Goal: Task Accomplishment & Management: Complete application form

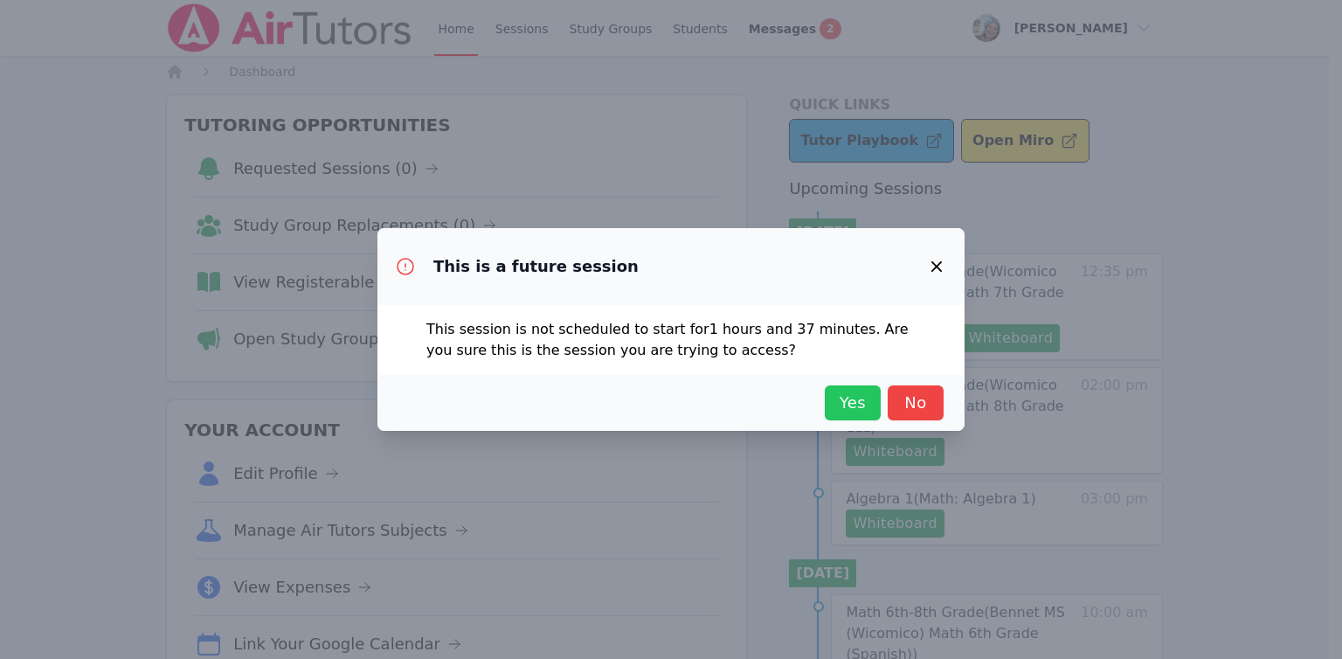
click at [871, 396] on span "Yes" at bounding box center [853, 403] width 38 height 24
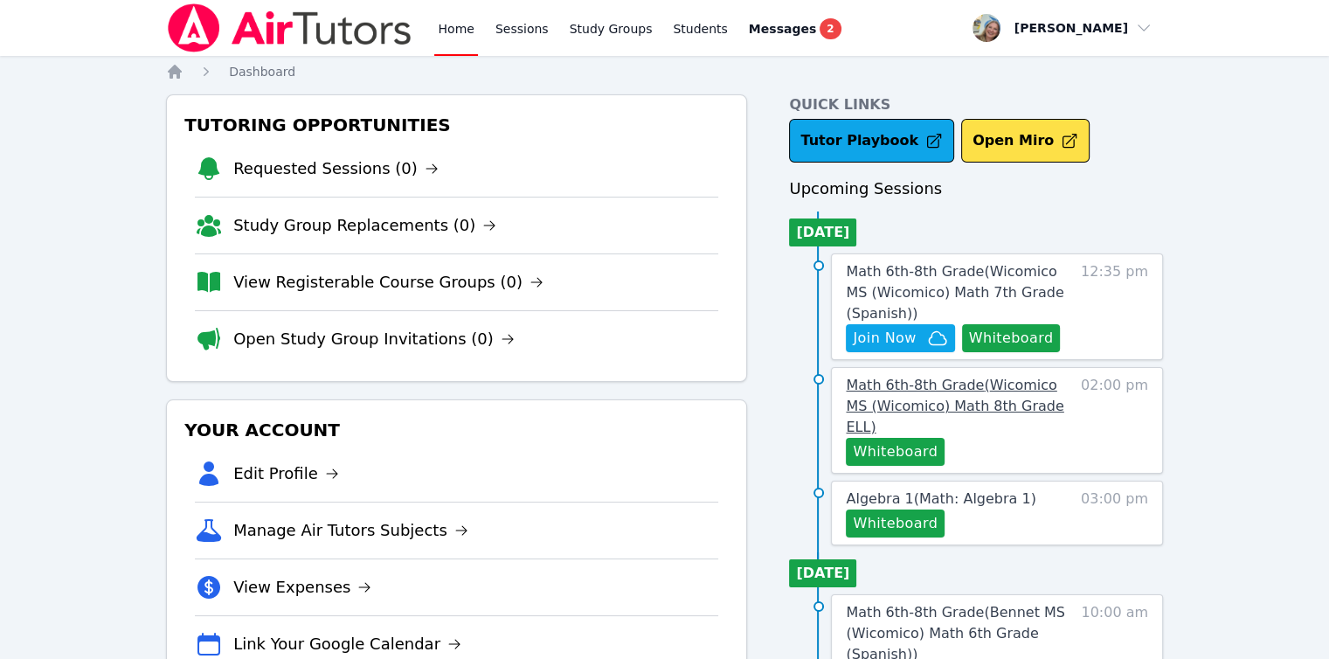
click at [888, 383] on span "Math 6th-8th Grade ( Wicomico MS (Wicomico) Math 8th Grade ELL )" at bounding box center [955, 406] width 218 height 59
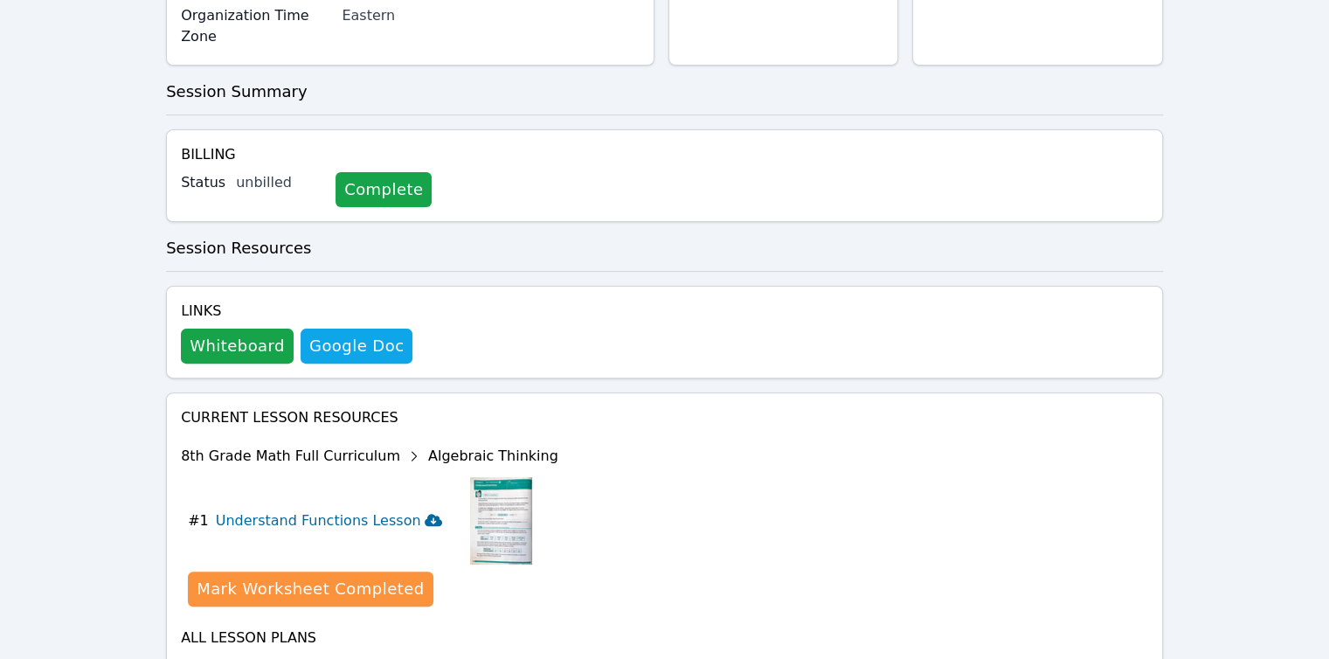
scroll to position [506, 0]
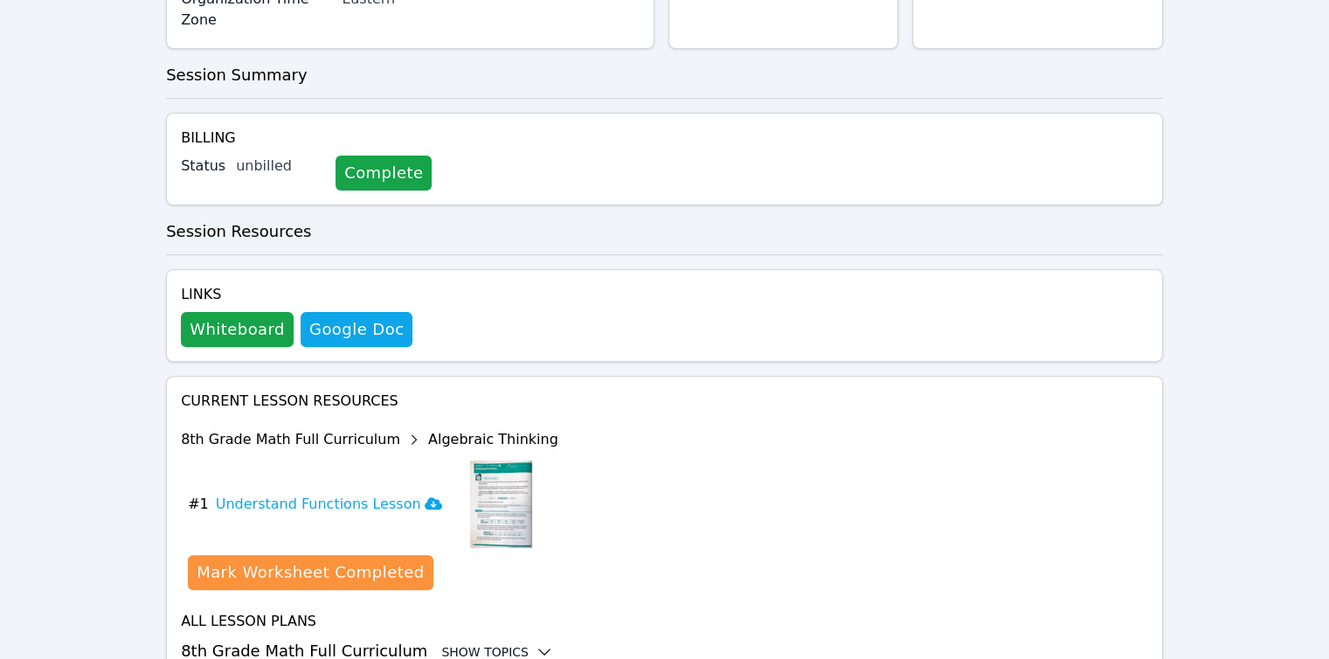
click at [502, 643] on div "Show Topics" at bounding box center [497, 651] width 112 height 17
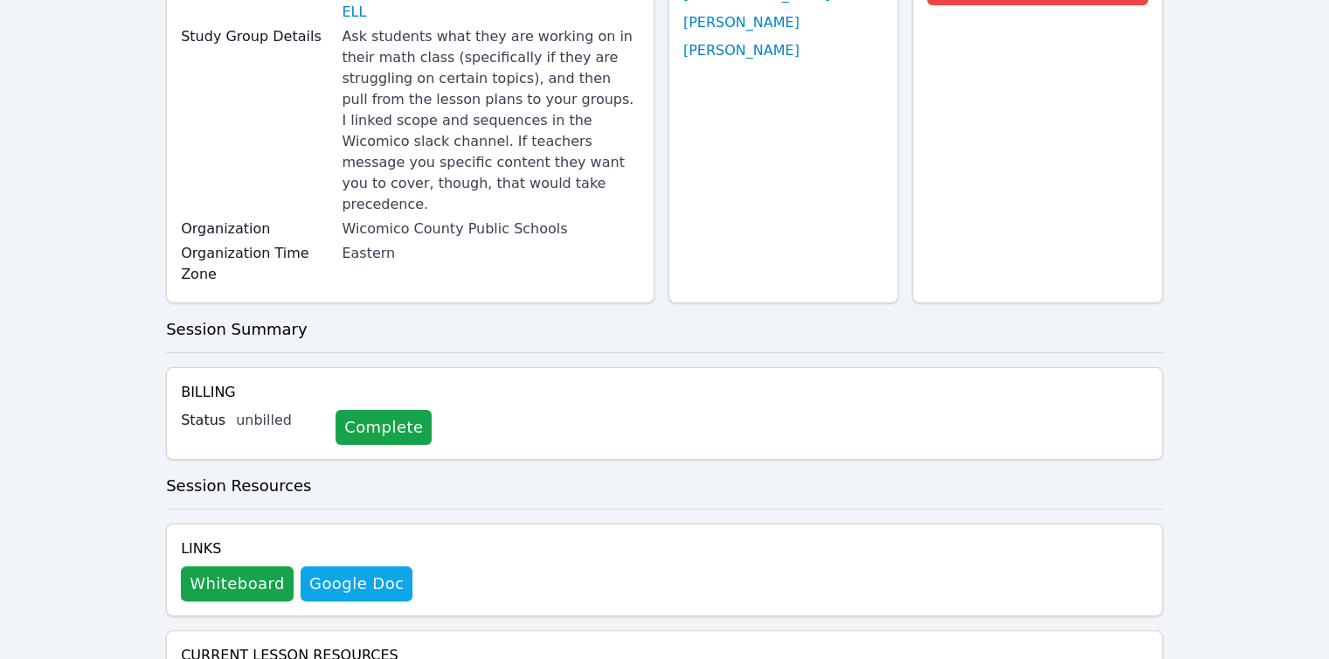
scroll to position [0, 0]
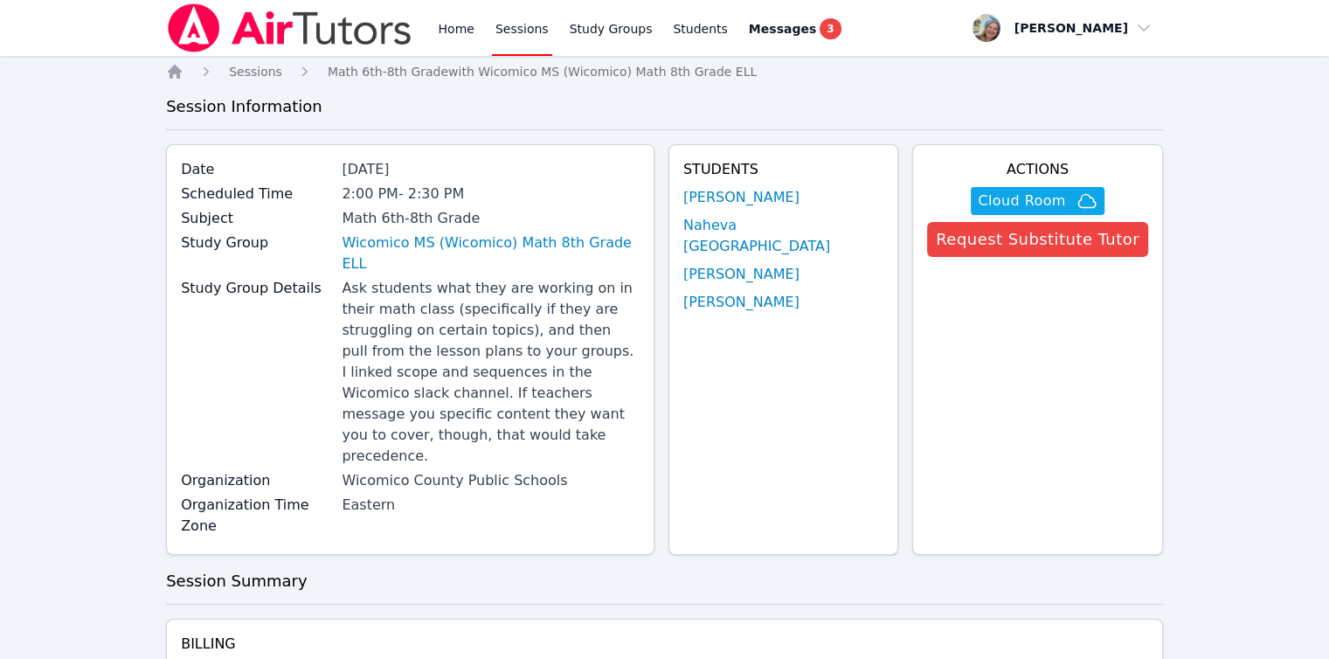
click at [433, 36] on div "Home Sessions Study Groups Students Messages 3" at bounding box center [505, 28] width 678 height 56
click at [451, 35] on link "Home" at bounding box center [455, 28] width 43 height 56
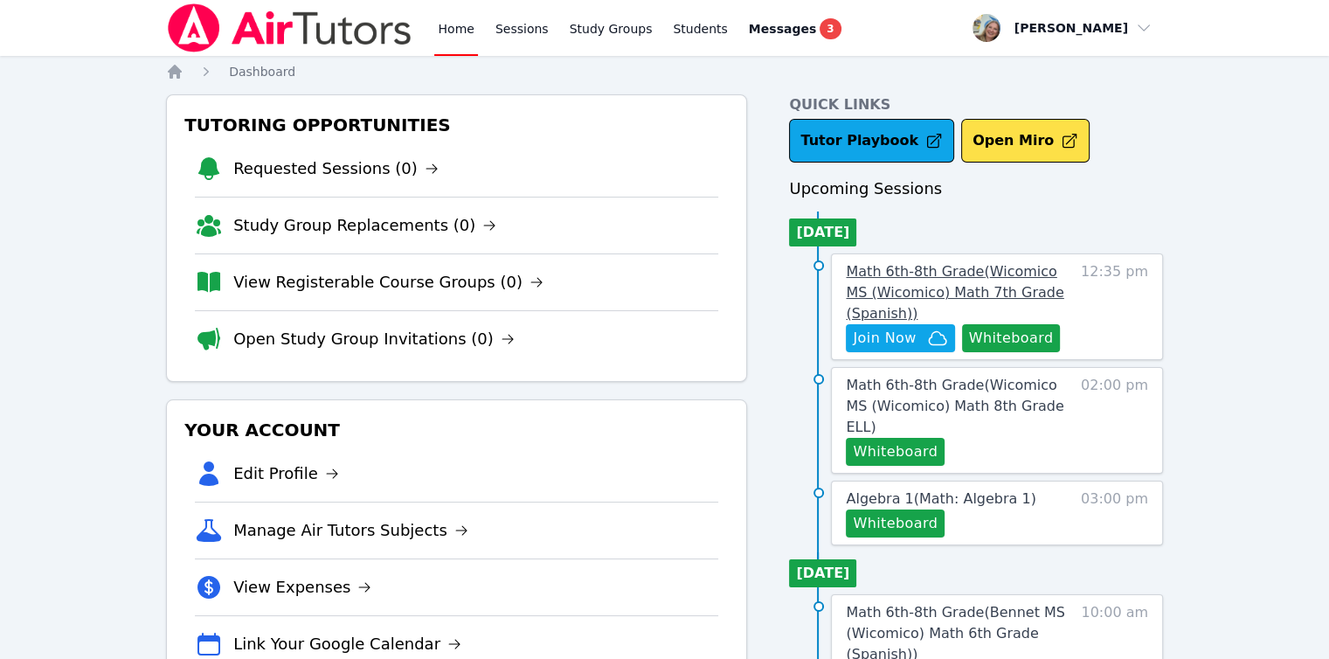
click at [890, 291] on span "Math 6th-8th Grade ( Wicomico MS (Wicomico) Math 7th Grade (Spanish) )" at bounding box center [955, 292] width 218 height 59
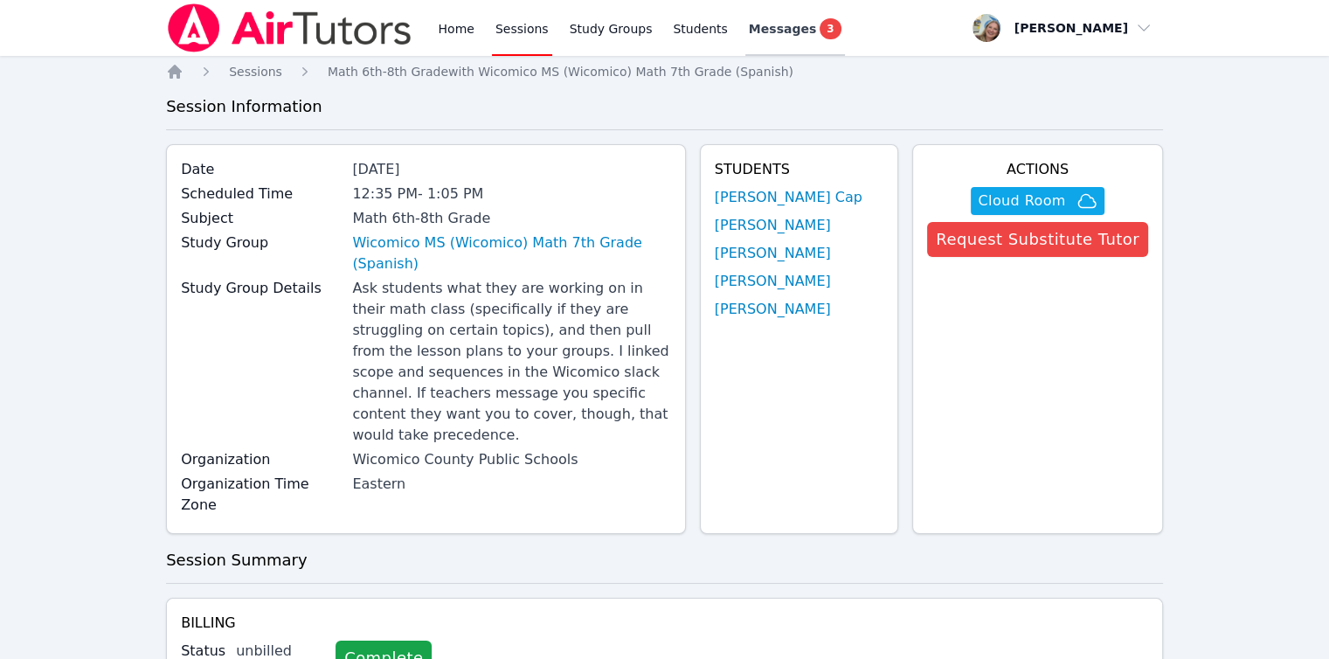
click at [766, 32] on span "Messages" at bounding box center [782, 28] width 67 height 17
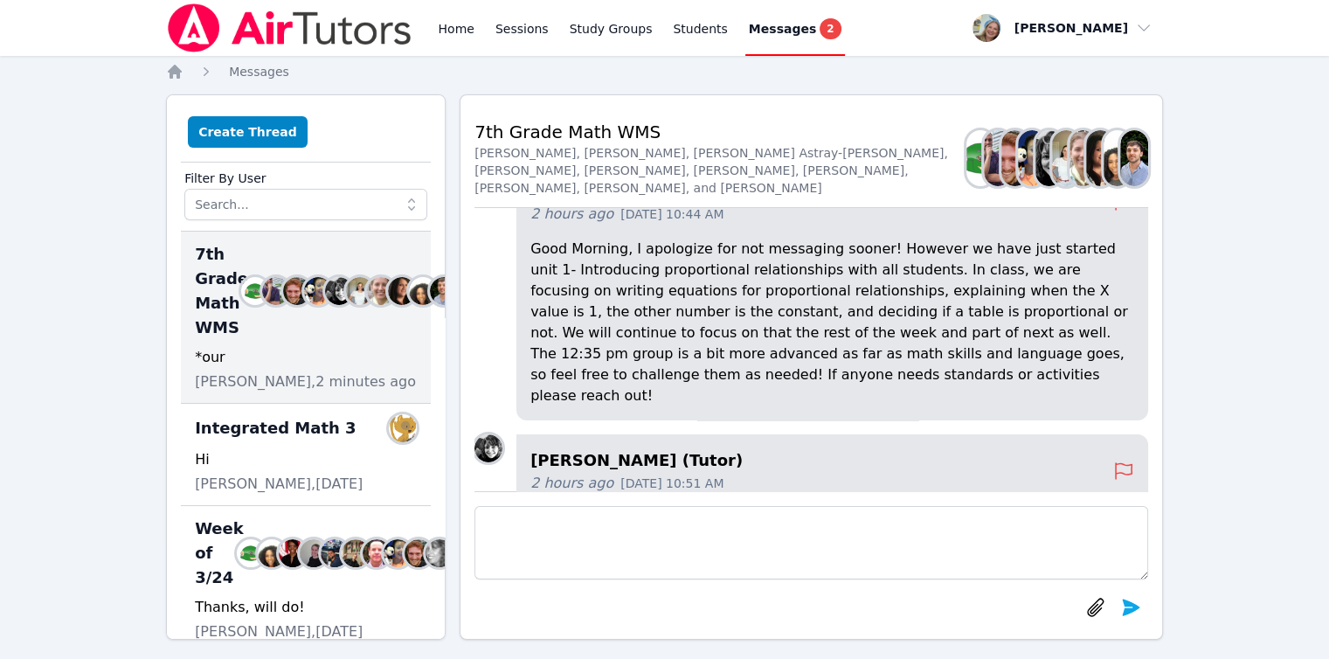
scroll to position [-394, 0]
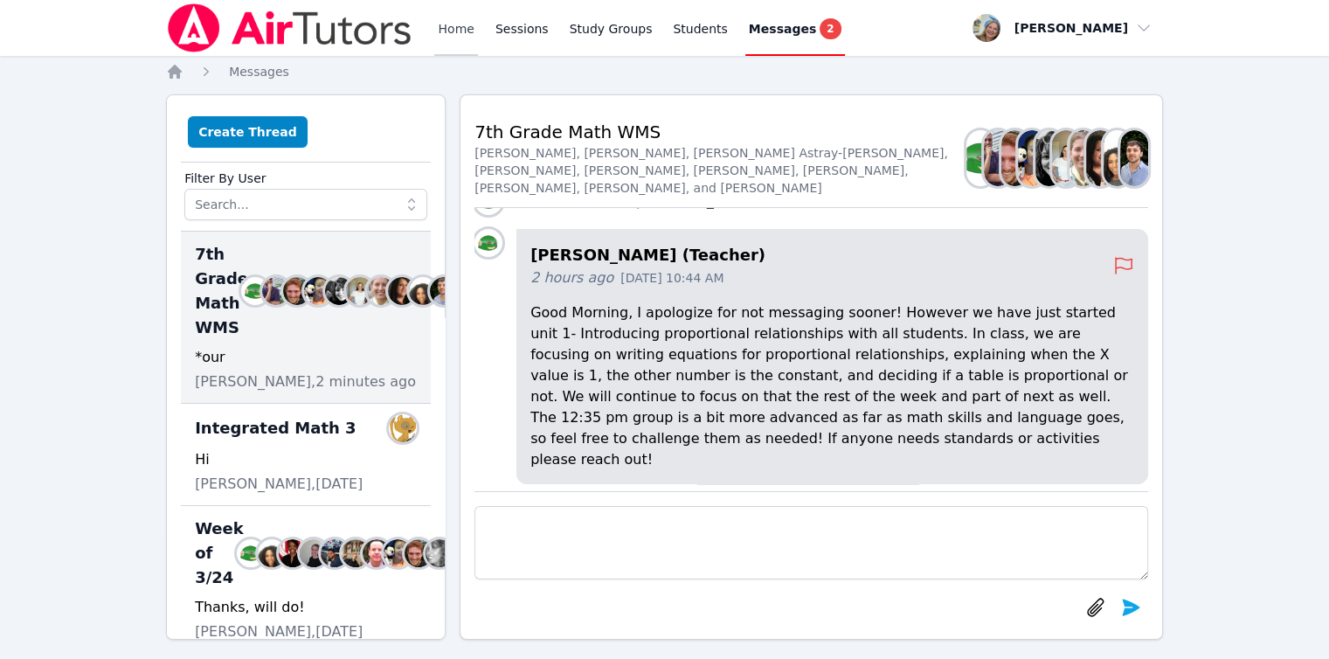
click at [461, 39] on link "Home" at bounding box center [455, 28] width 43 height 56
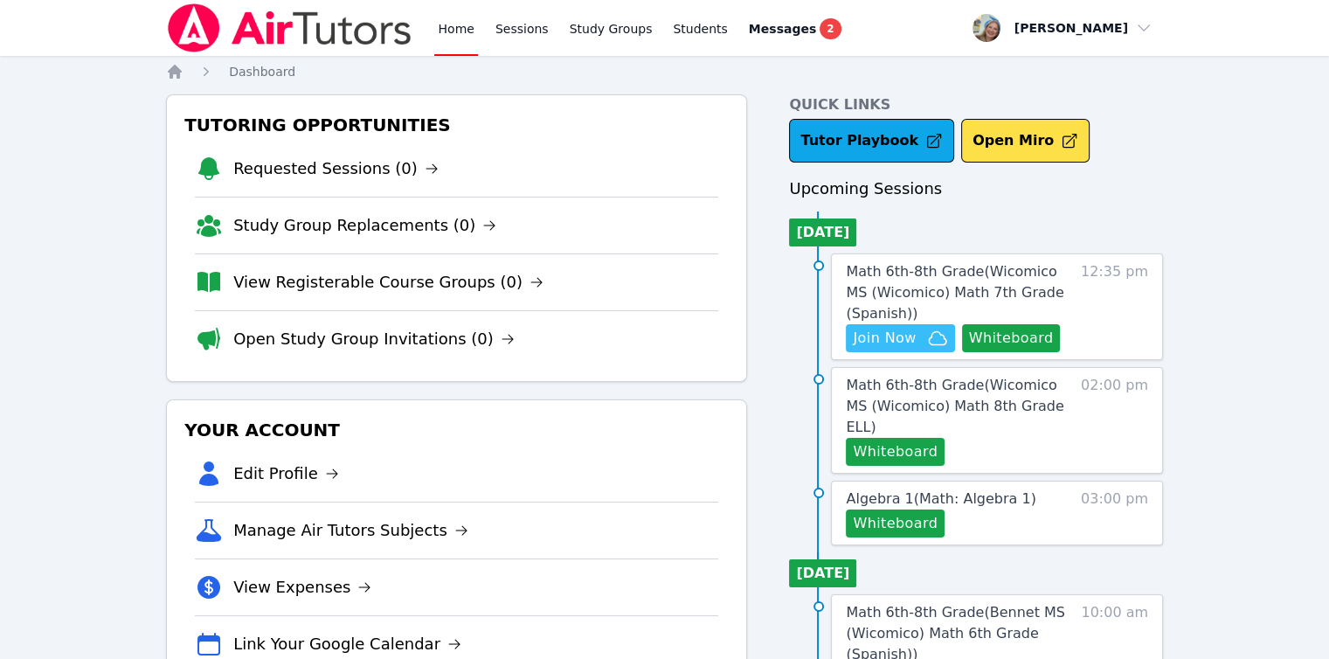
click at [877, 336] on span "Join Now" at bounding box center [884, 338] width 63 height 21
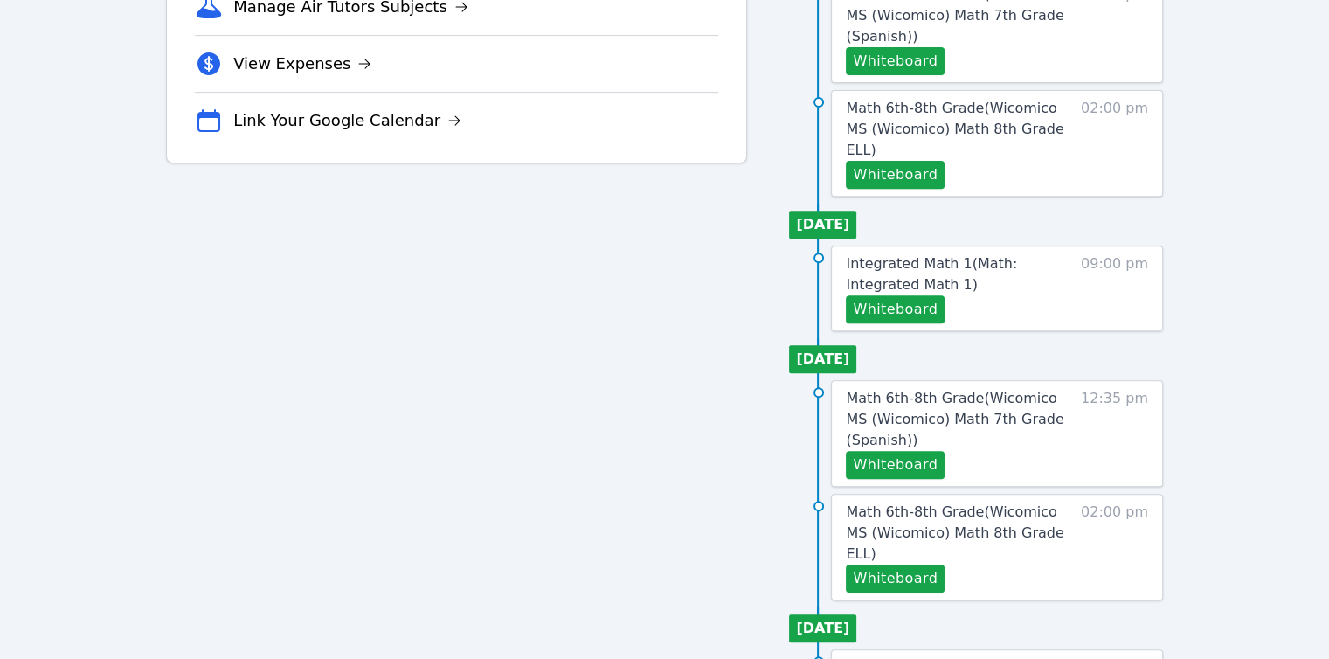
scroll to position [572, 0]
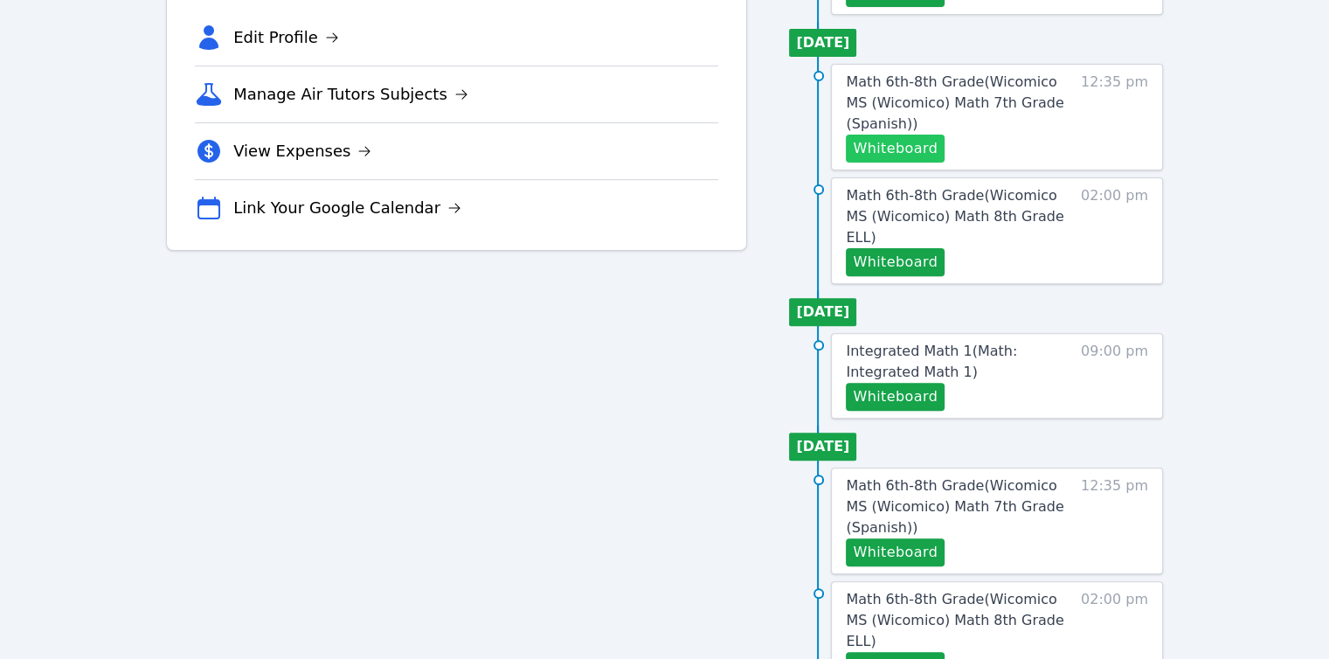
click at [909, 135] on button "Whiteboard" at bounding box center [895, 149] width 99 height 28
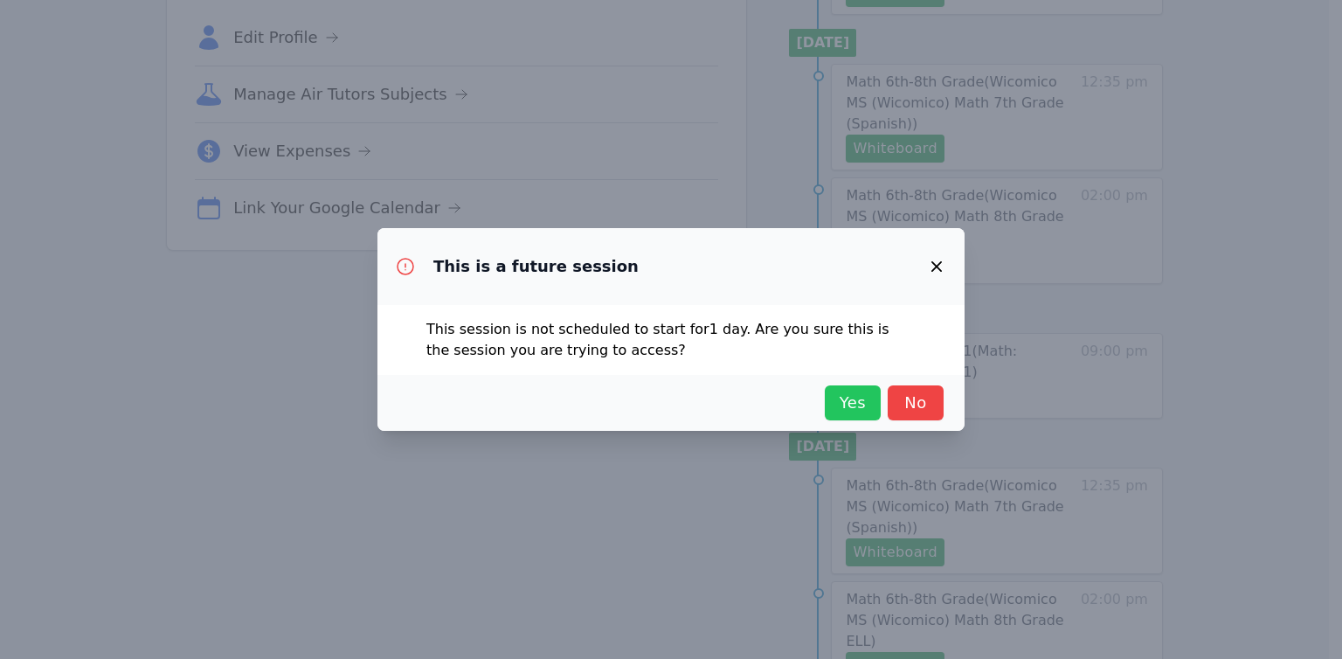
click at [860, 394] on span "Yes" at bounding box center [853, 403] width 38 height 24
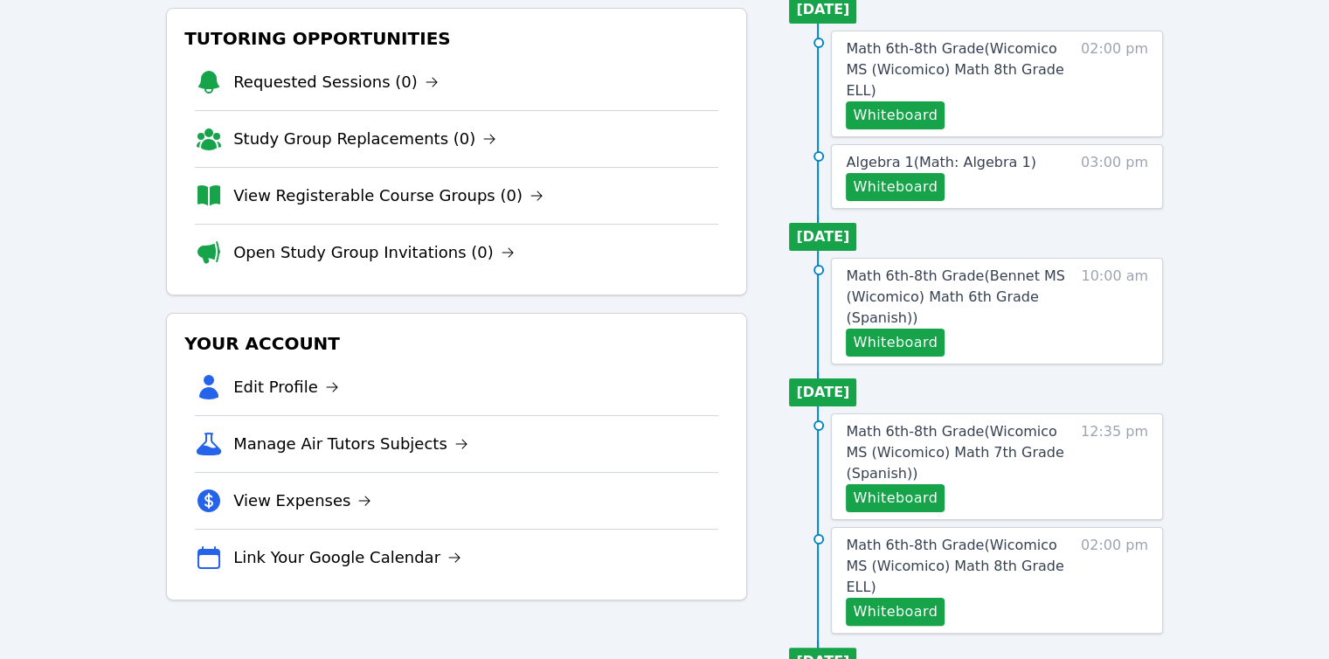
scroll to position [0, 0]
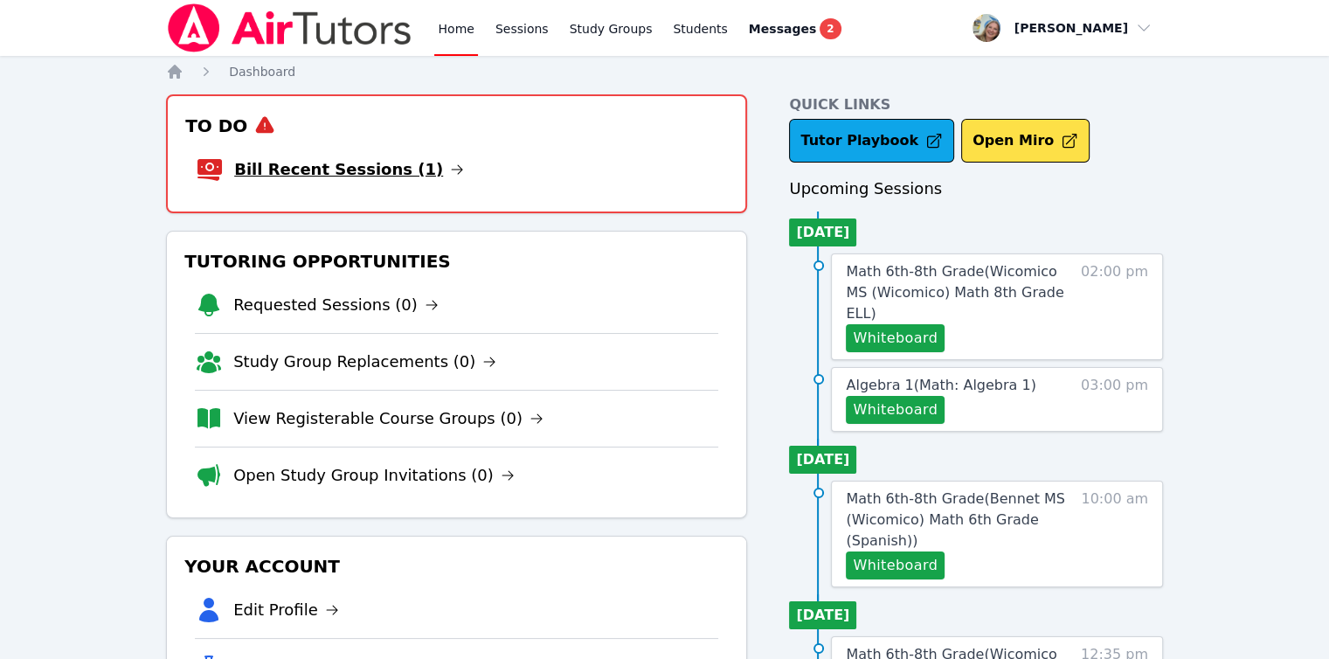
click at [371, 170] on link "Bill Recent Sessions (1)" at bounding box center [349, 169] width 230 height 24
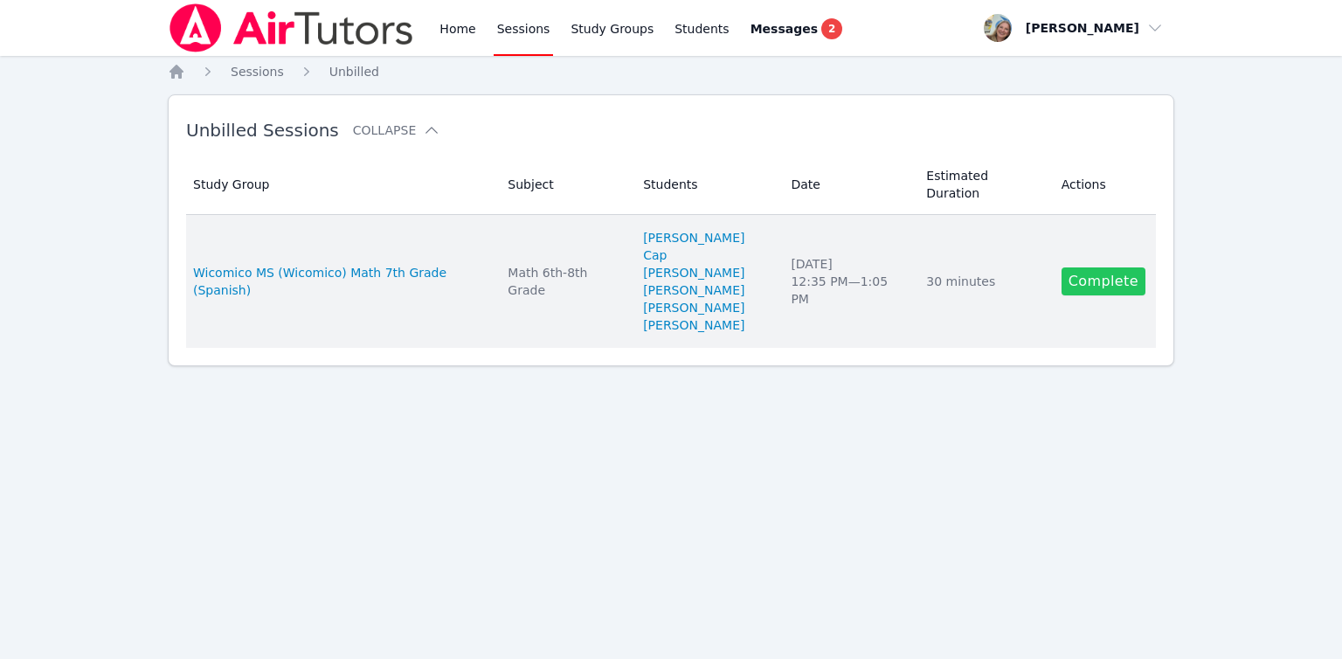
click at [1088, 267] on link "Complete" at bounding box center [1104, 281] width 84 height 28
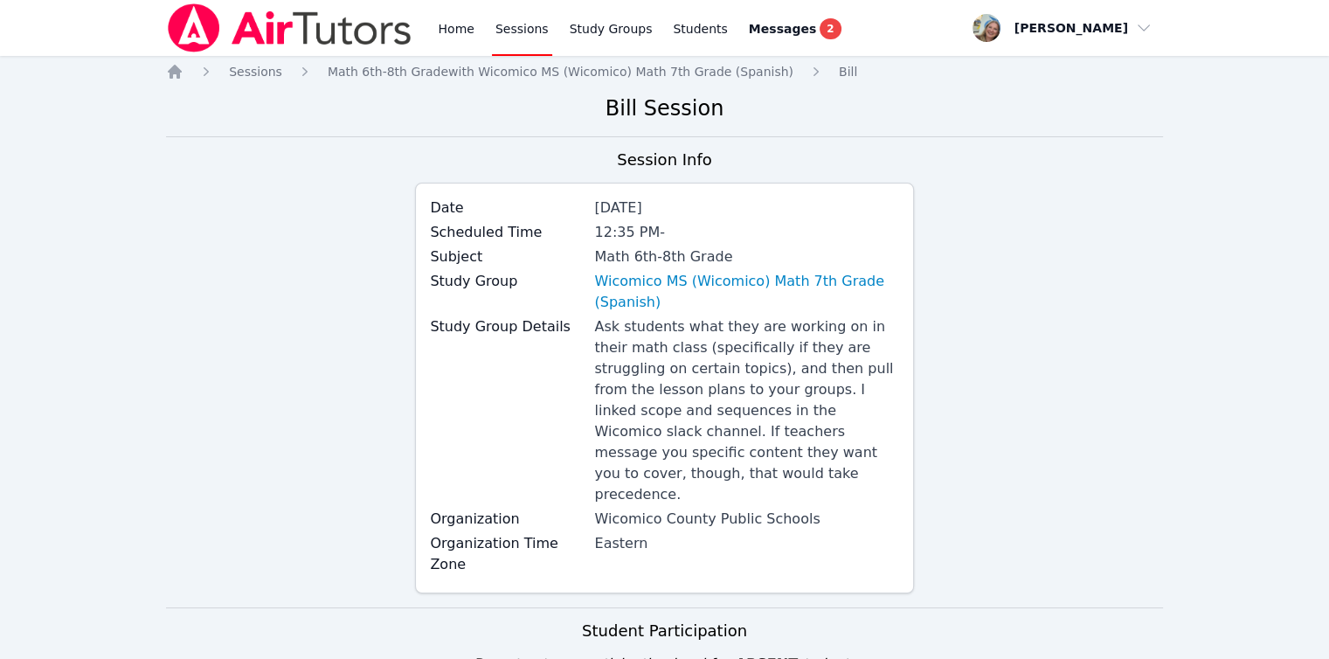
scroll to position [524, 0]
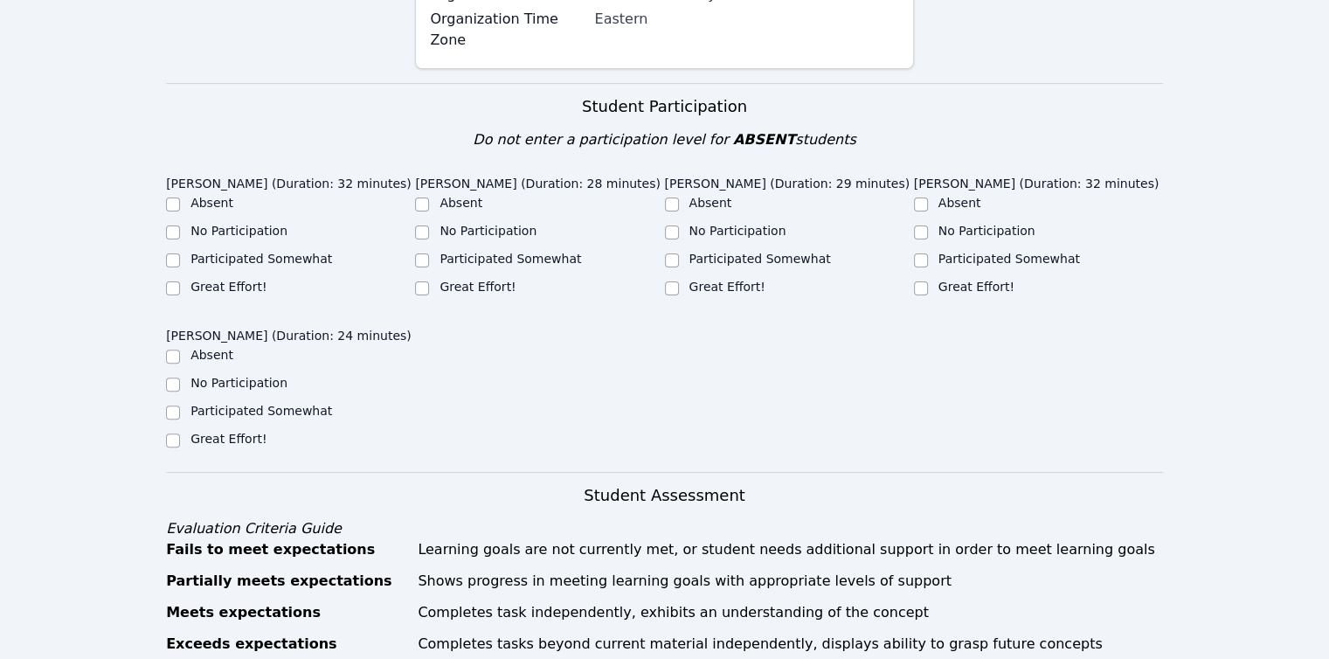
click at [219, 280] on label "Great Effort!" at bounding box center [228, 287] width 76 height 14
click at [180, 281] on input "Great Effort!" at bounding box center [173, 288] width 14 height 14
checkbox input "true"
click at [468, 280] on label "Great Effort!" at bounding box center [478, 287] width 76 height 14
click at [429, 281] on input "Great Effort!" at bounding box center [422, 288] width 14 height 14
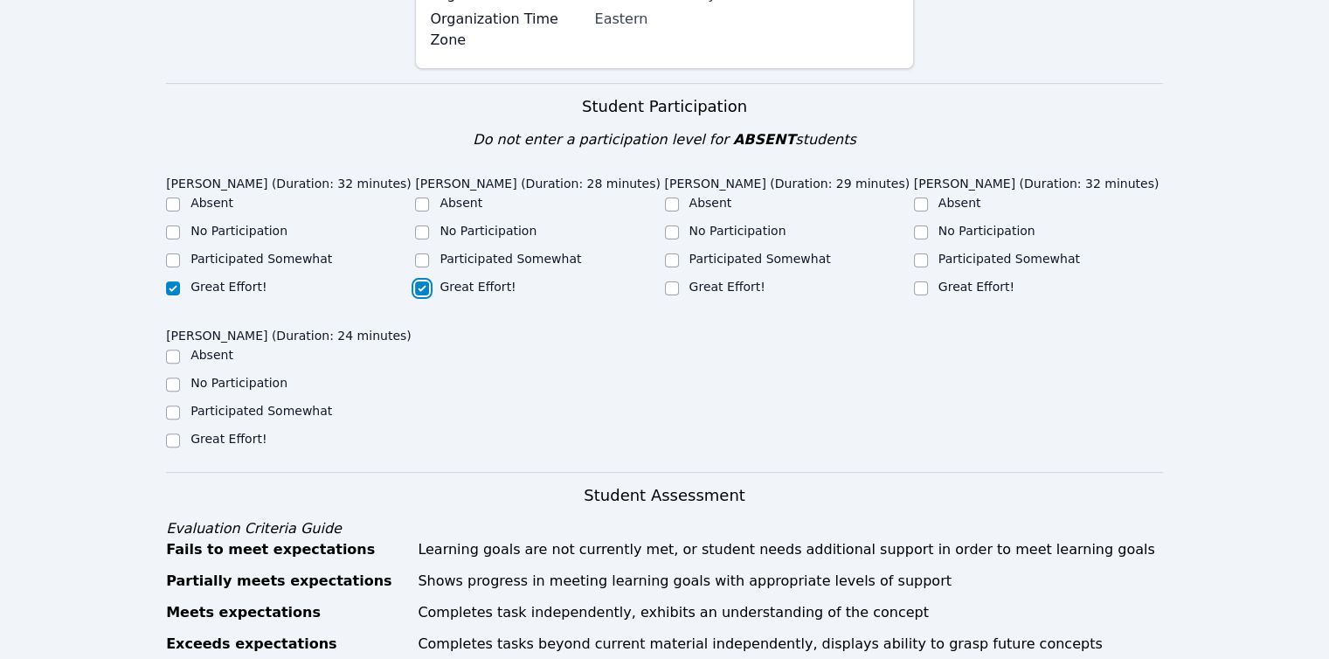
checkbox input "true"
click at [696, 280] on label "Great Effort!" at bounding box center [727, 287] width 76 height 14
click at [679, 281] on input "Great Effort!" at bounding box center [672, 288] width 14 height 14
checkbox input "true"
click at [922, 281] on input "Great Effort!" at bounding box center [921, 288] width 14 height 14
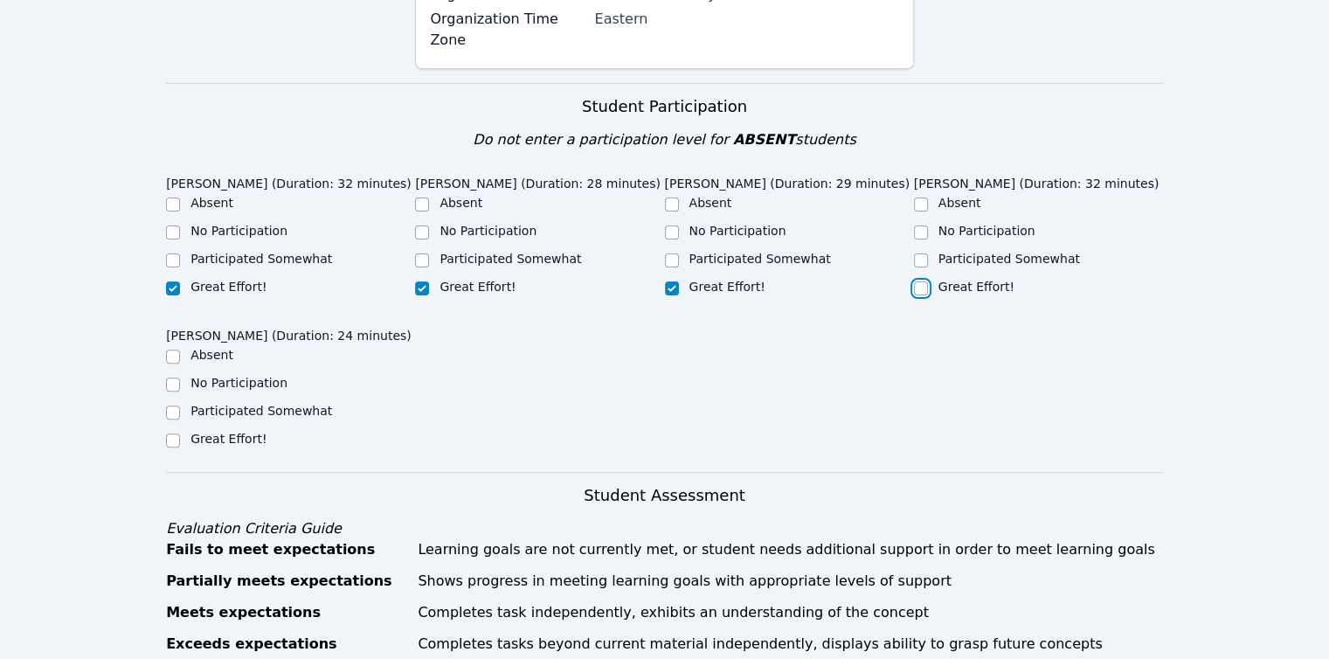
checkbox input "true"
click at [246, 404] on label "Participated Somewhat" at bounding box center [261, 411] width 142 height 14
click at [180, 405] on input "Participated Somewhat" at bounding box center [173, 412] width 14 height 14
checkbox input "true"
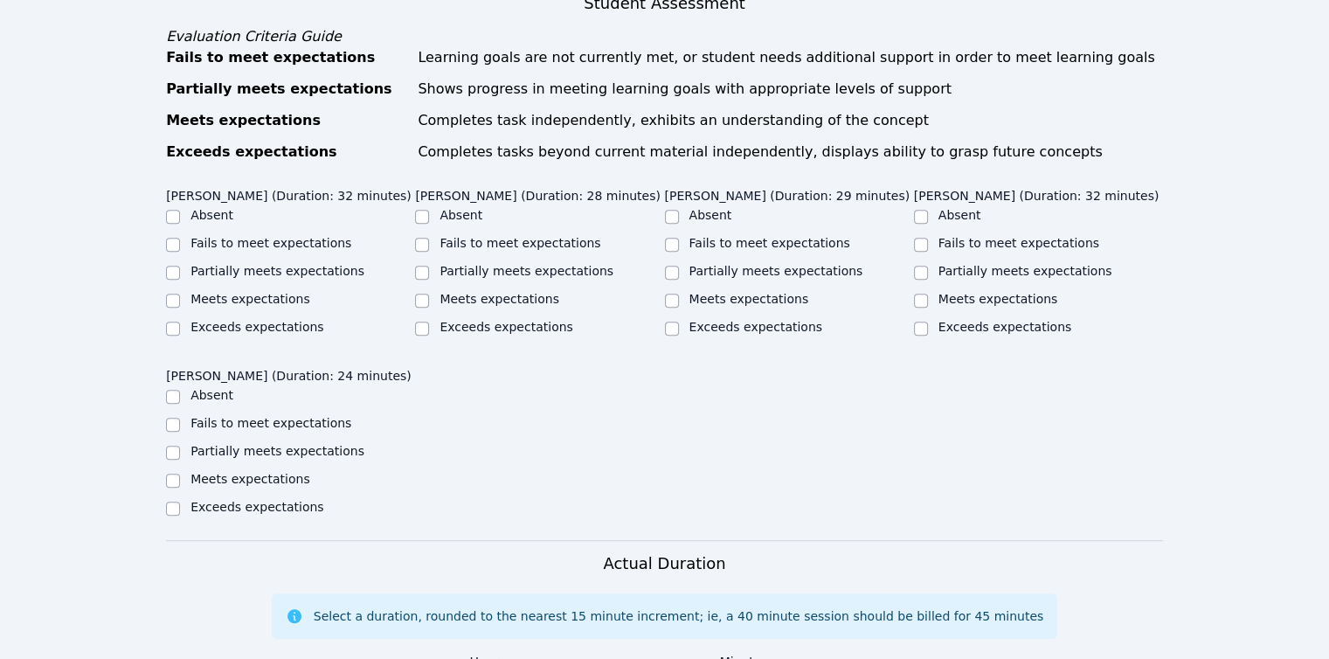
scroll to position [1049, 0]
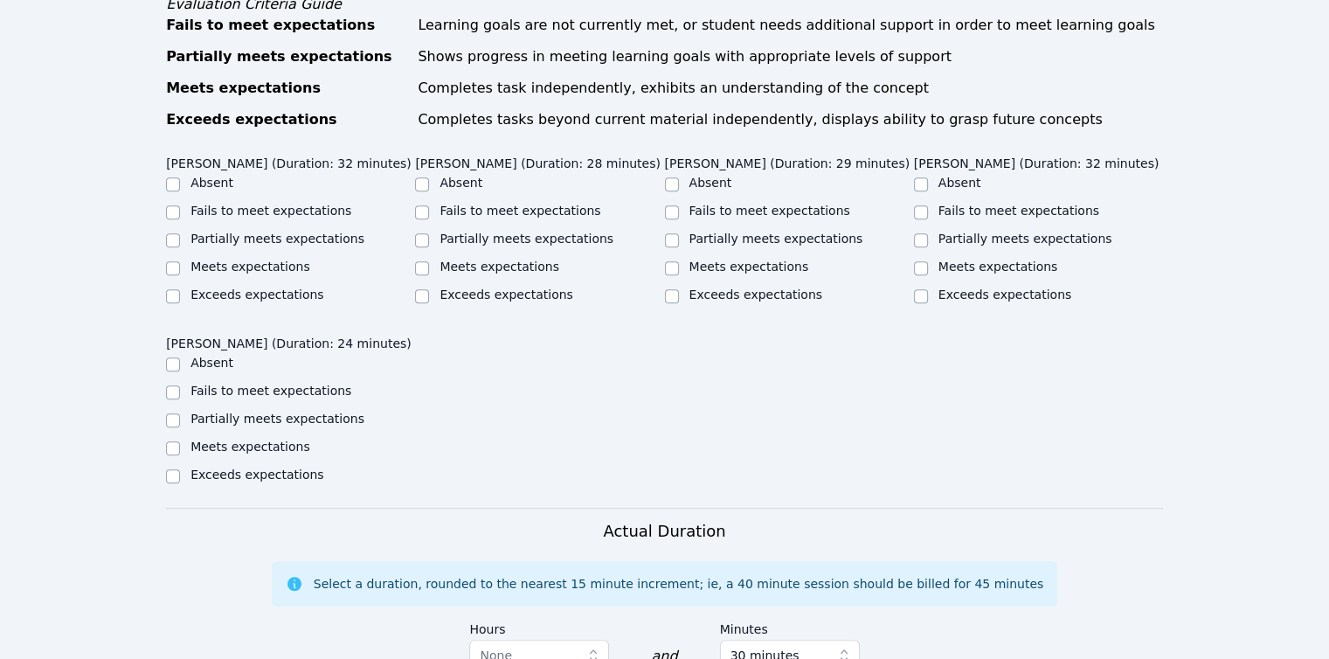
click at [227, 260] on label "Meets expectations" at bounding box center [250, 267] width 120 height 14
click at [180, 261] on input "Meets expectations" at bounding box center [173, 268] width 14 height 14
checkbox input "true"
click at [227, 232] on label "Partially meets expectations" at bounding box center [277, 239] width 174 height 14
click at [180, 233] on input "Partially meets expectations" at bounding box center [173, 240] width 14 height 14
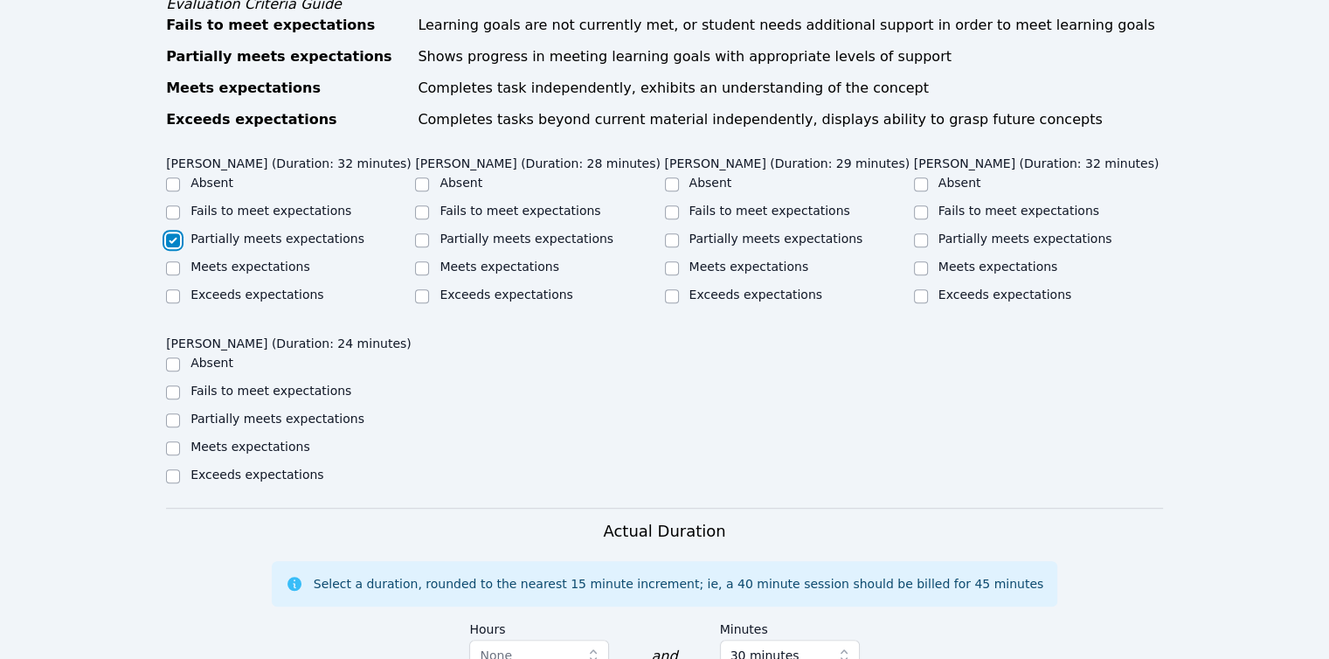
checkbox input "true"
checkbox input "false"
click at [458, 232] on label "Partially meets expectations" at bounding box center [527, 239] width 174 height 14
click at [429, 233] on input "Partially meets expectations" at bounding box center [422, 240] width 14 height 14
checkbox input "true"
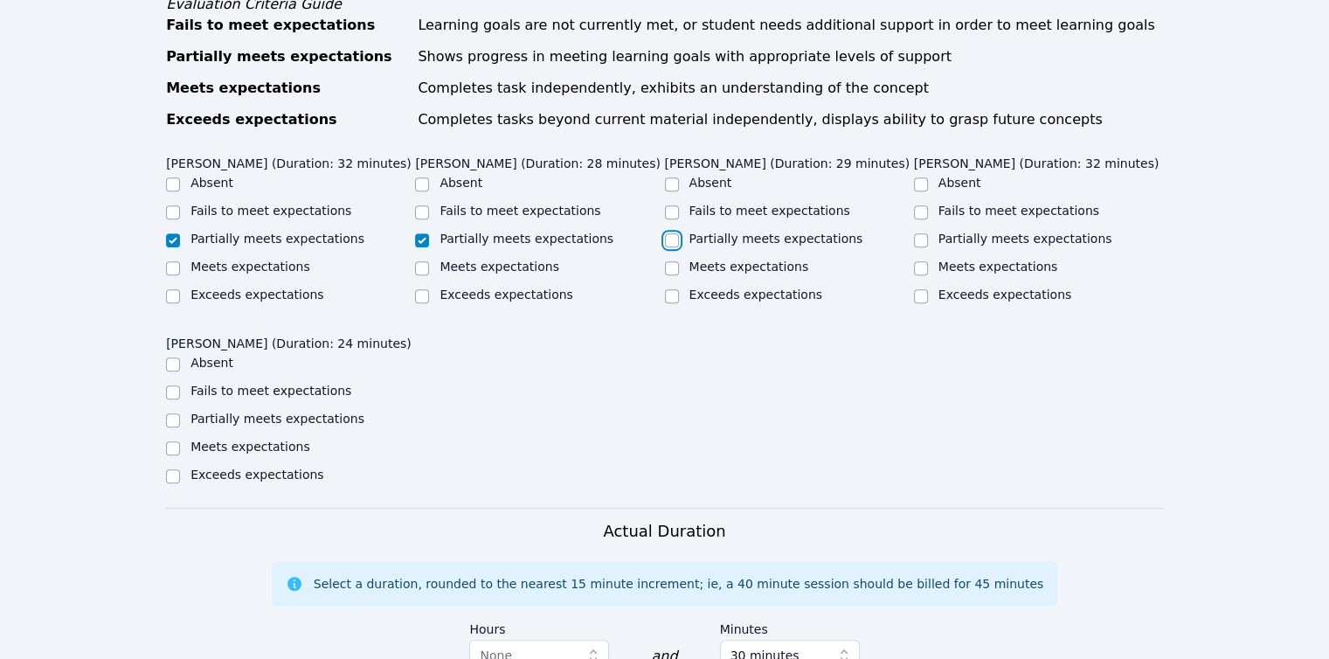
click at [669, 233] on input "Partially meets expectations" at bounding box center [672, 240] width 14 height 14
checkbox input "true"
click at [920, 233] on input "Partially meets expectations" at bounding box center [921, 240] width 14 height 14
checkbox input "true"
click at [198, 384] on label "Fails to meet expectations" at bounding box center [270, 391] width 161 height 14
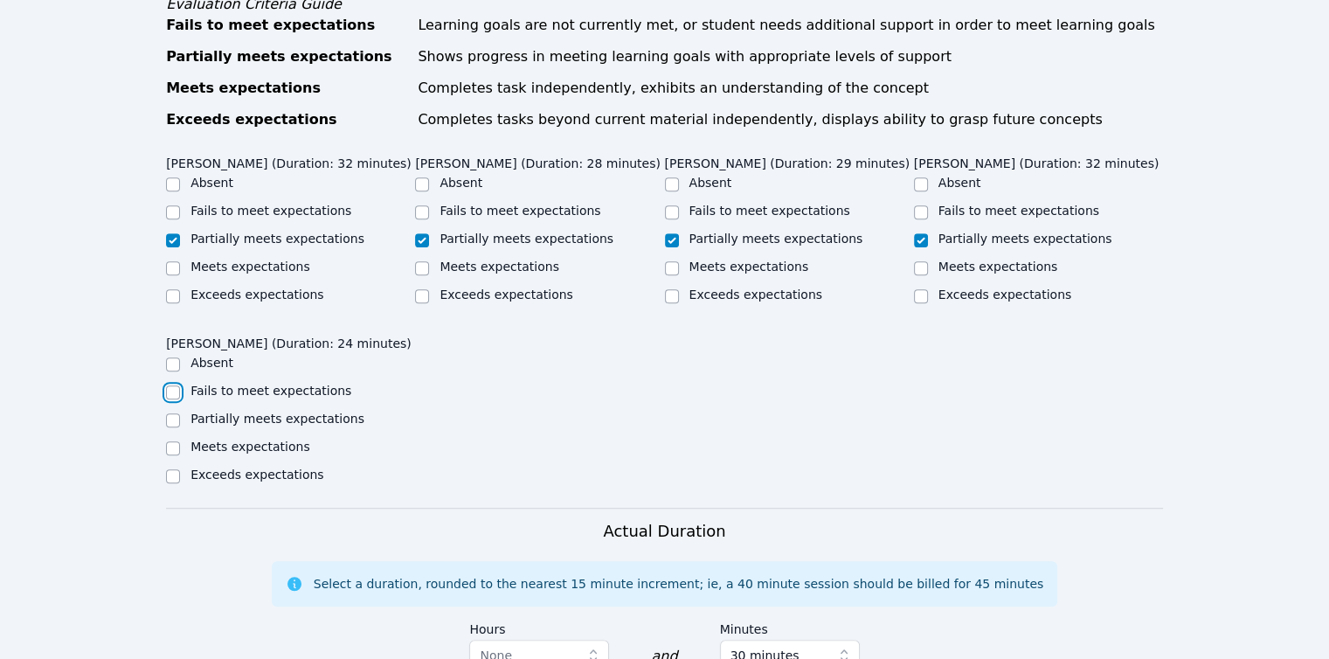
click at [180, 385] on input "Fails to meet expectations" at bounding box center [173, 392] width 14 height 14
checkbox input "true"
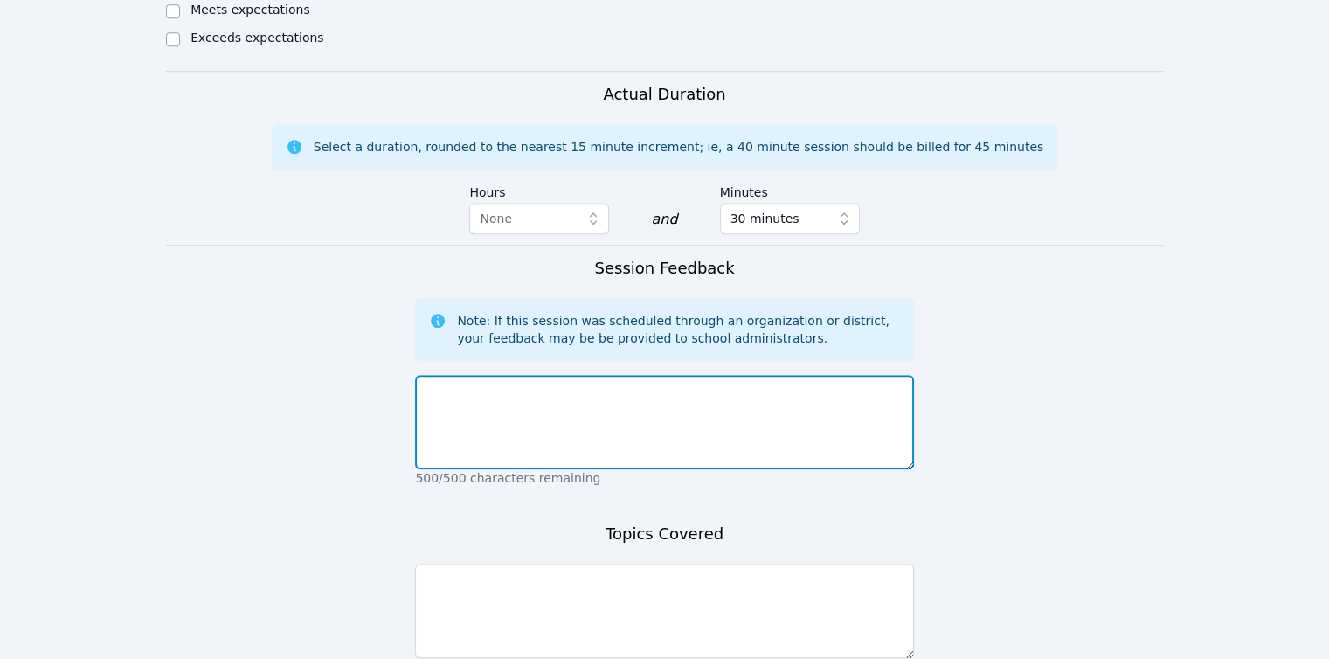
click at [603, 394] on textarea at bounding box center [664, 422] width 498 height 94
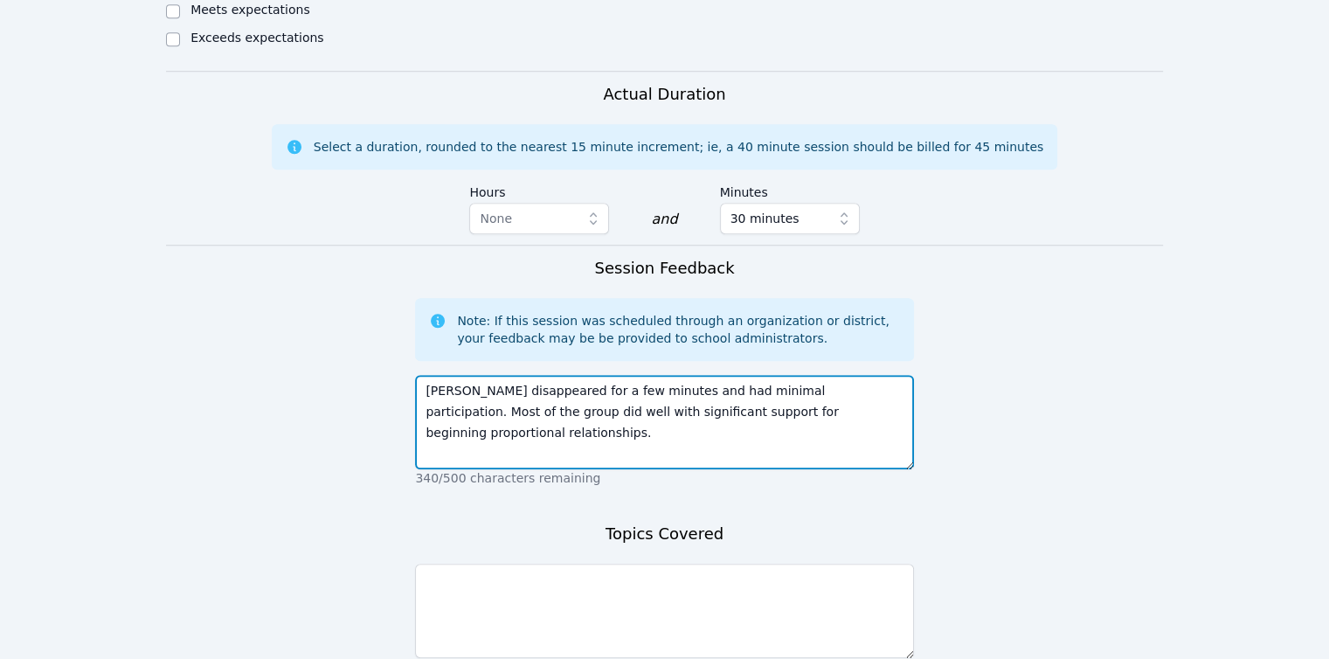
drag, startPoint x: 678, startPoint y: 371, endPoint x: 818, endPoint y: 382, distance: 140.3
click at [818, 382] on textarea "Kevin disappeared for a few minutes and had minimal participation. Most of the …" at bounding box center [664, 422] width 498 height 94
type textarea "Kevin disappeared for a few minutes and had minimal participation. Most of the …"
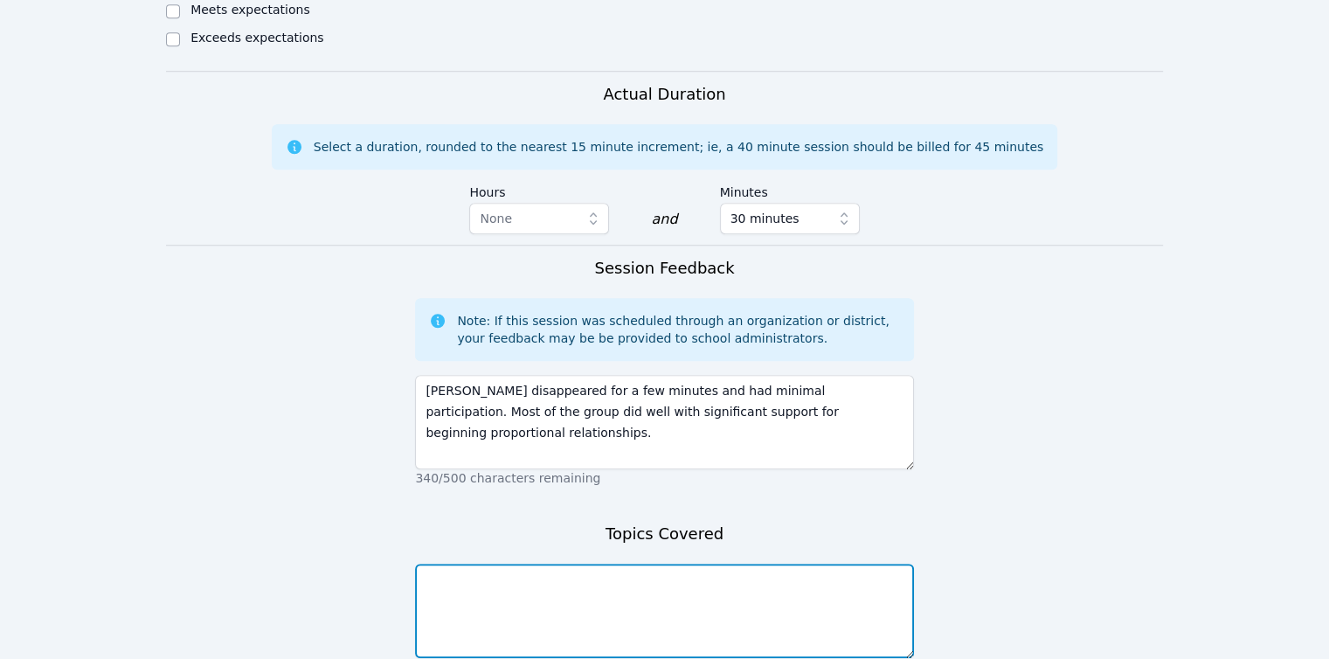
click at [724, 580] on textarea at bounding box center [664, 611] width 498 height 94
paste textarea "proportional relationships"
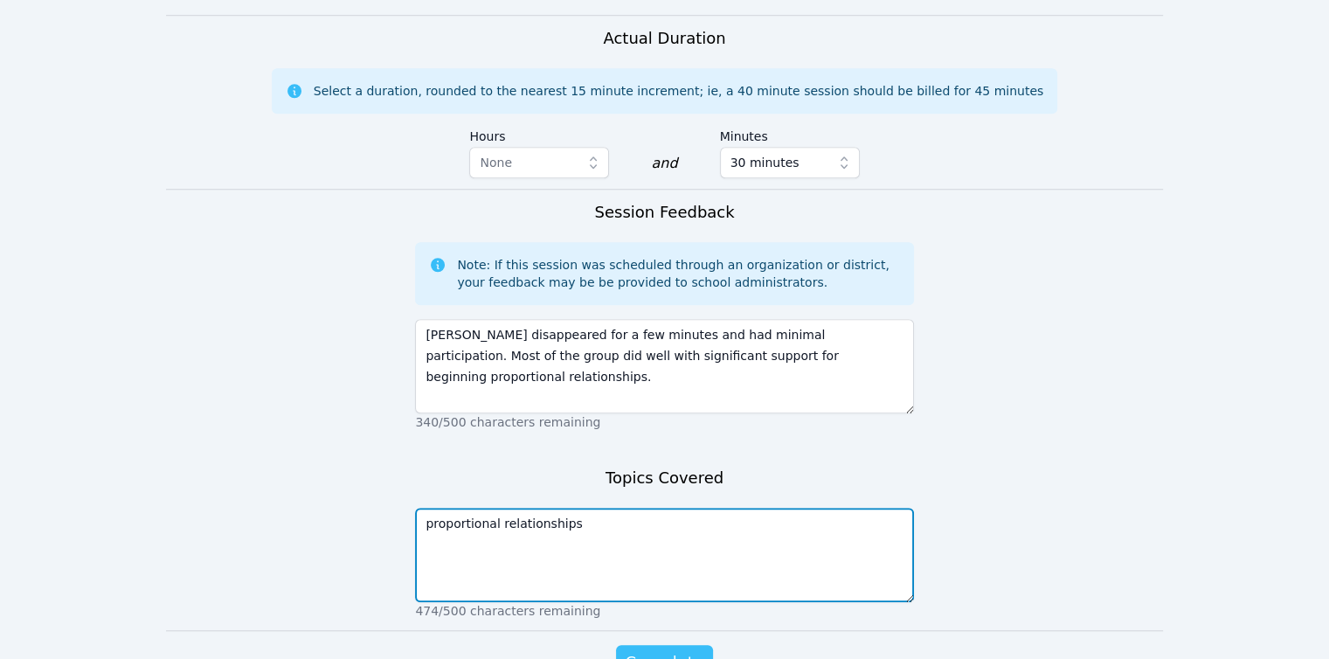
scroll to position [1604, 0]
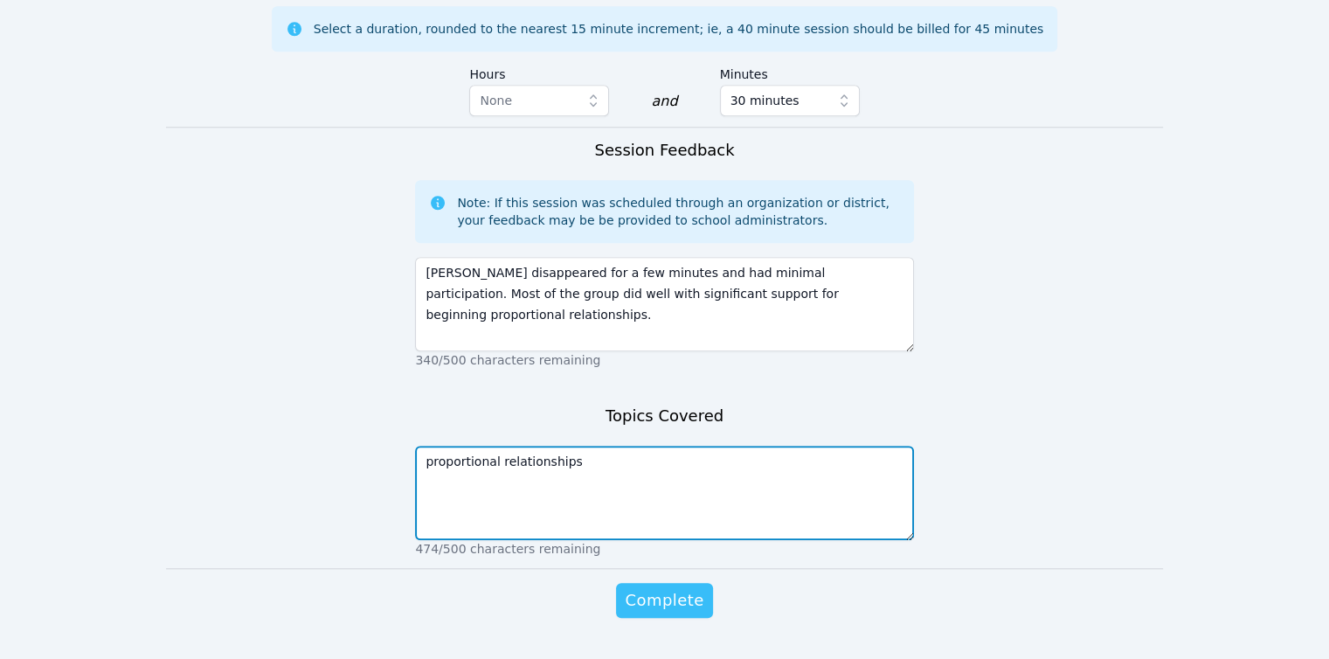
type textarea "proportional relationships"
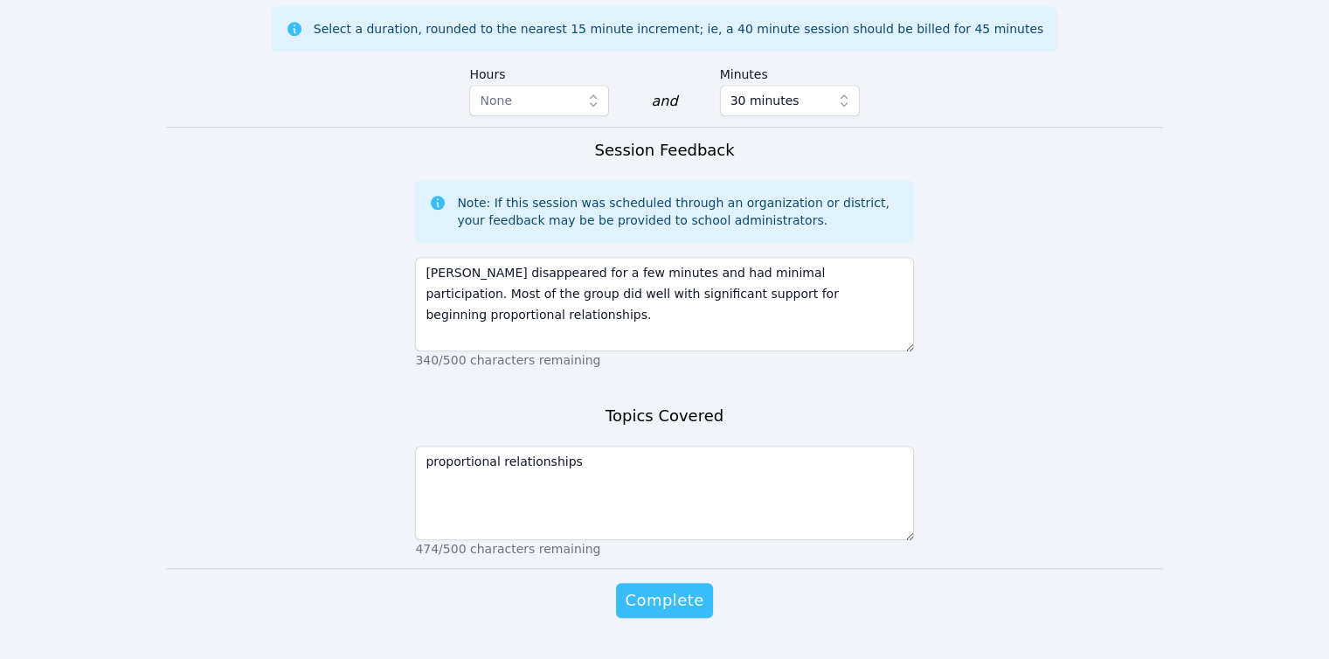
click at [680, 588] on span "Complete" at bounding box center [664, 600] width 79 height 24
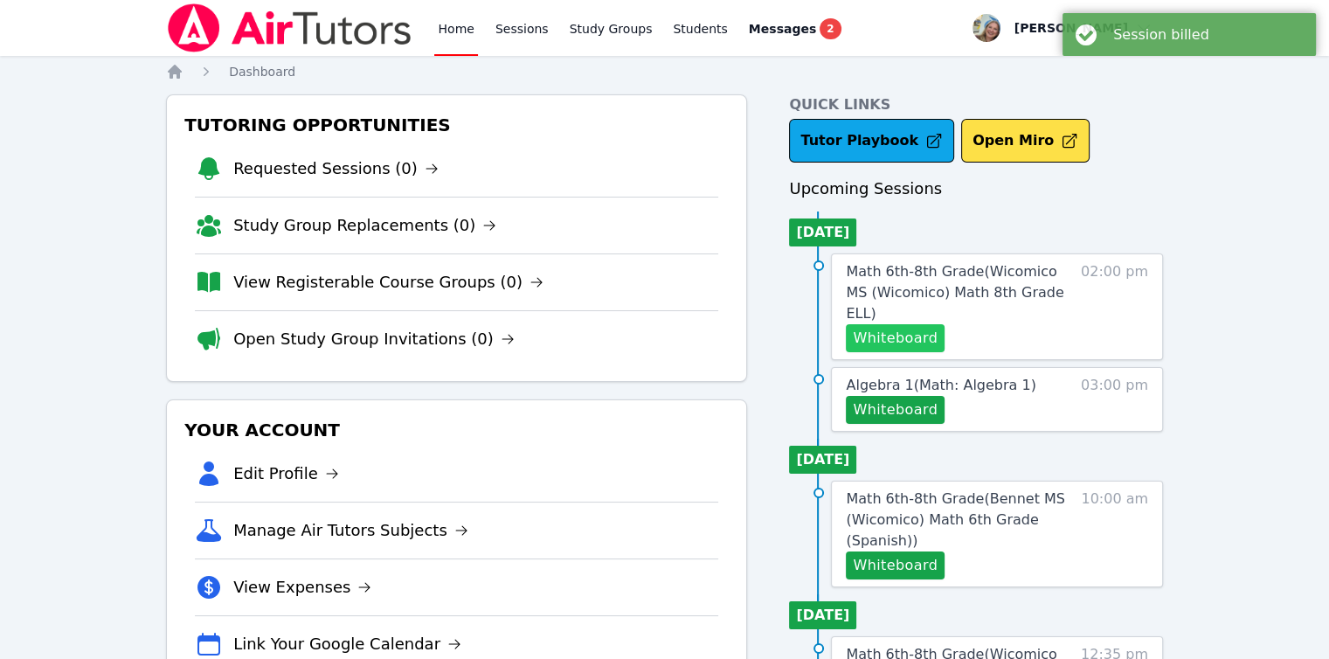
click at [887, 324] on button "Whiteboard" at bounding box center [895, 338] width 99 height 28
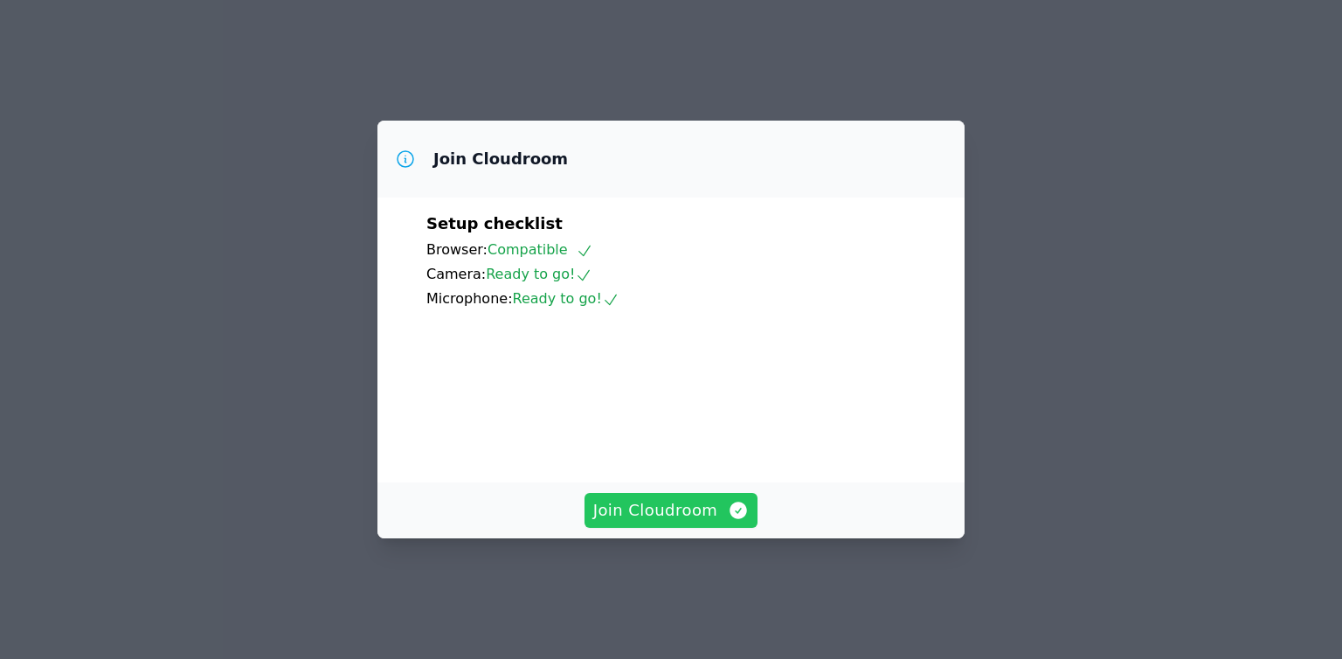
click at [706, 523] on span "Join Cloudroom" at bounding box center [671, 510] width 156 height 24
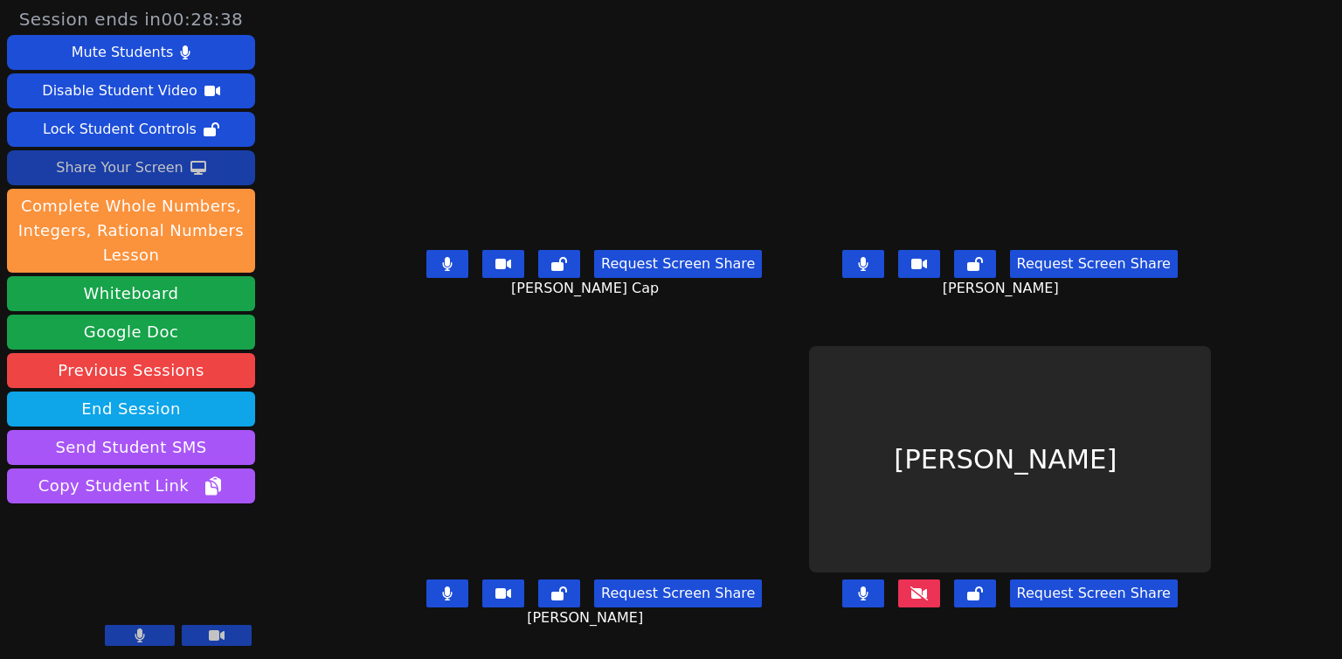
click at [211, 169] on button "Share Your Screen" at bounding box center [131, 167] width 248 height 35
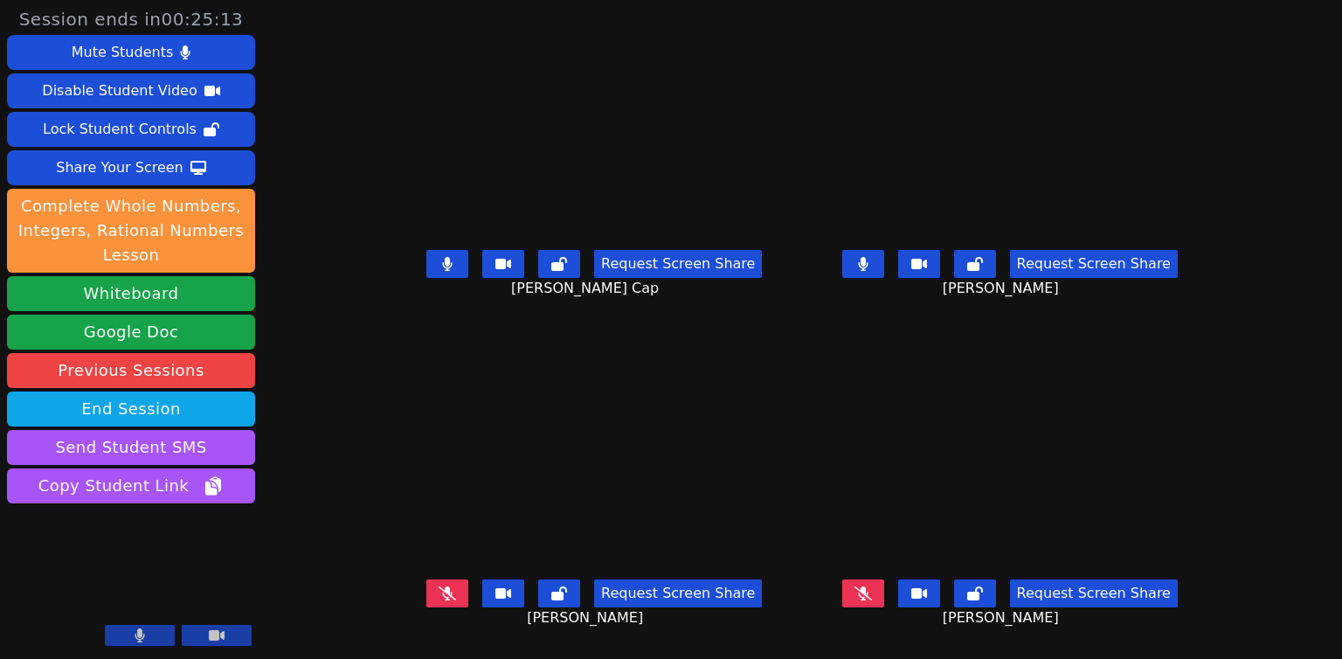
click at [426, 278] on button at bounding box center [447, 264] width 42 height 28
click at [939, 278] on button at bounding box center [919, 264] width 42 height 28
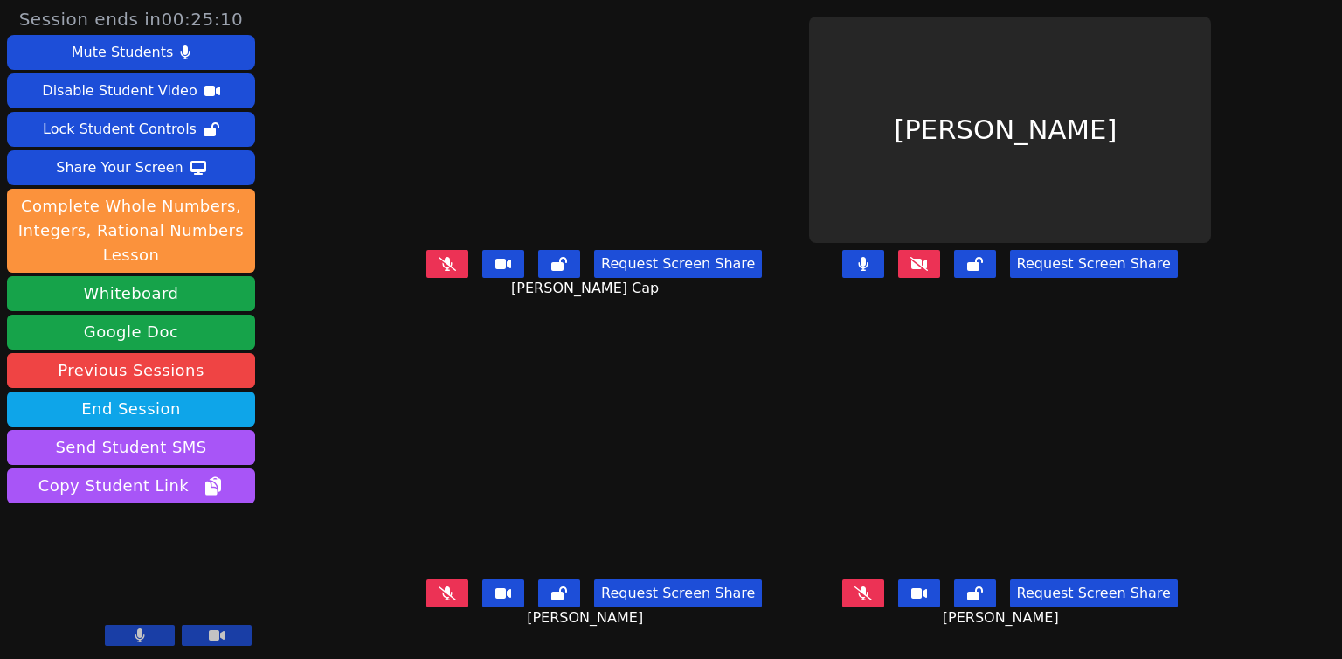
click at [928, 271] on icon at bounding box center [919, 264] width 17 height 14
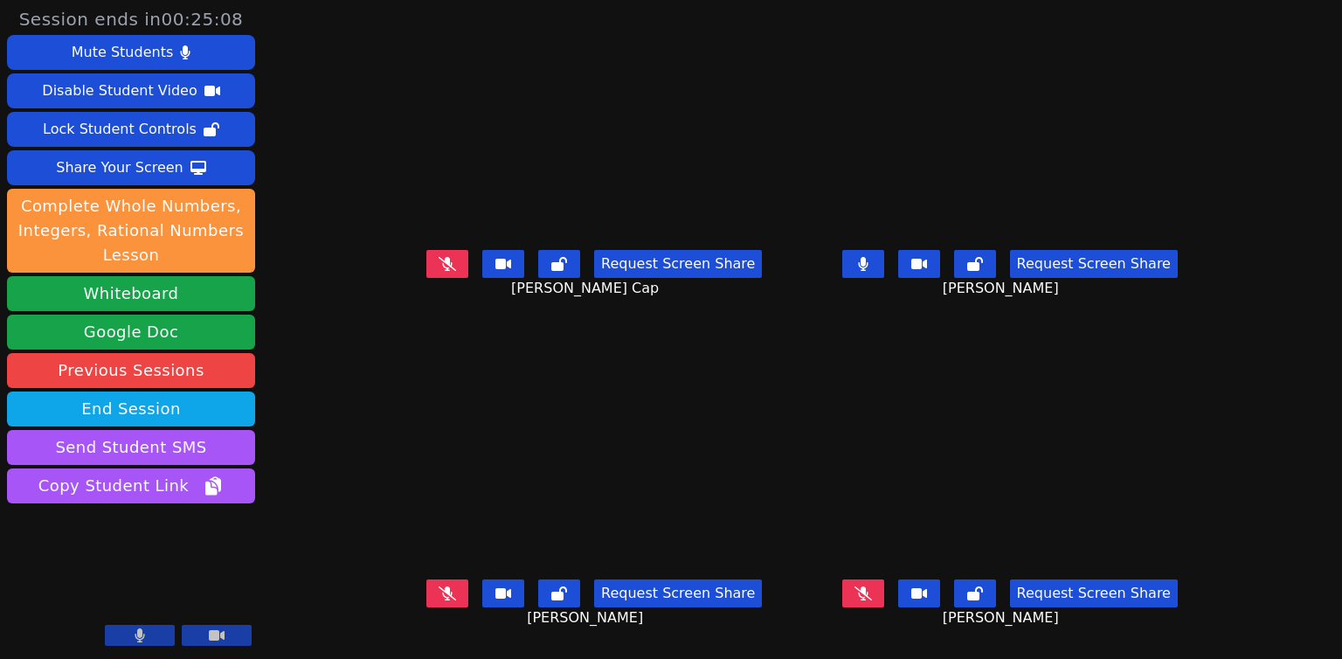
click at [884, 278] on button at bounding box center [863, 264] width 42 height 28
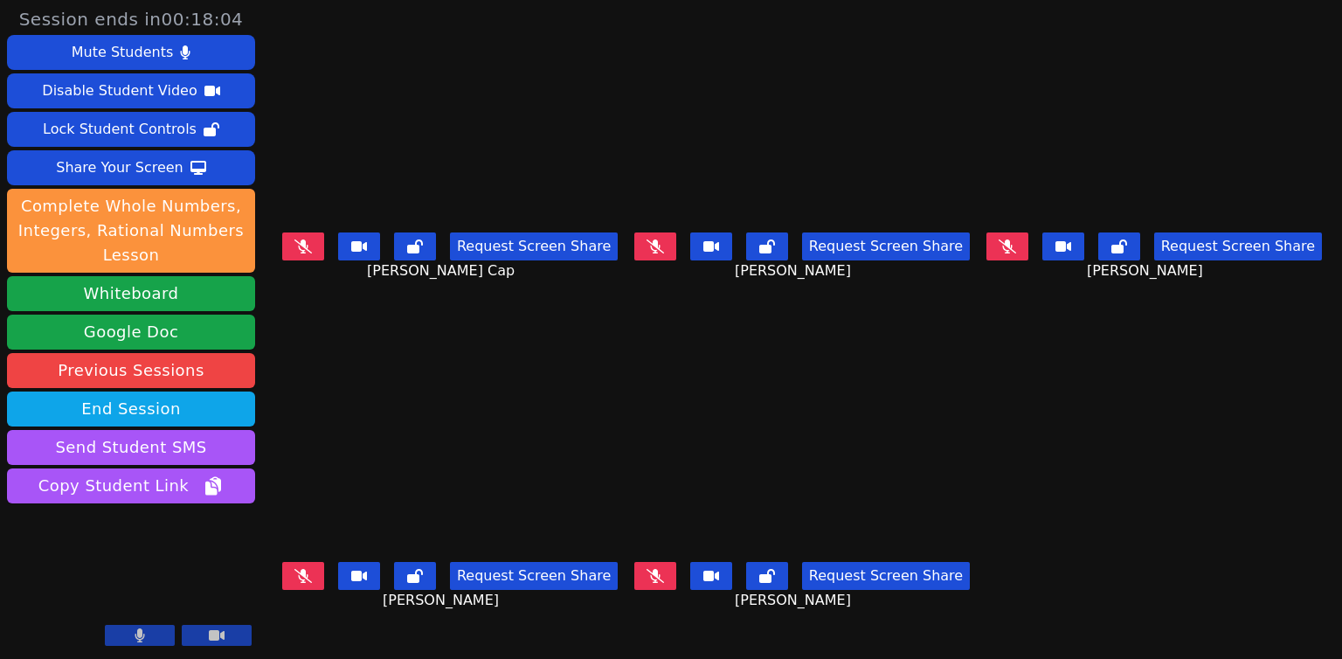
click at [147, 634] on button at bounding box center [140, 635] width 70 height 21
click at [147, 634] on icon at bounding box center [139, 635] width 17 height 14
click at [140, 636] on icon at bounding box center [140, 635] width 10 height 14
click at [140, 636] on icon at bounding box center [139, 635] width 17 height 14
click at [139, 637] on icon at bounding box center [140, 635] width 10 height 14
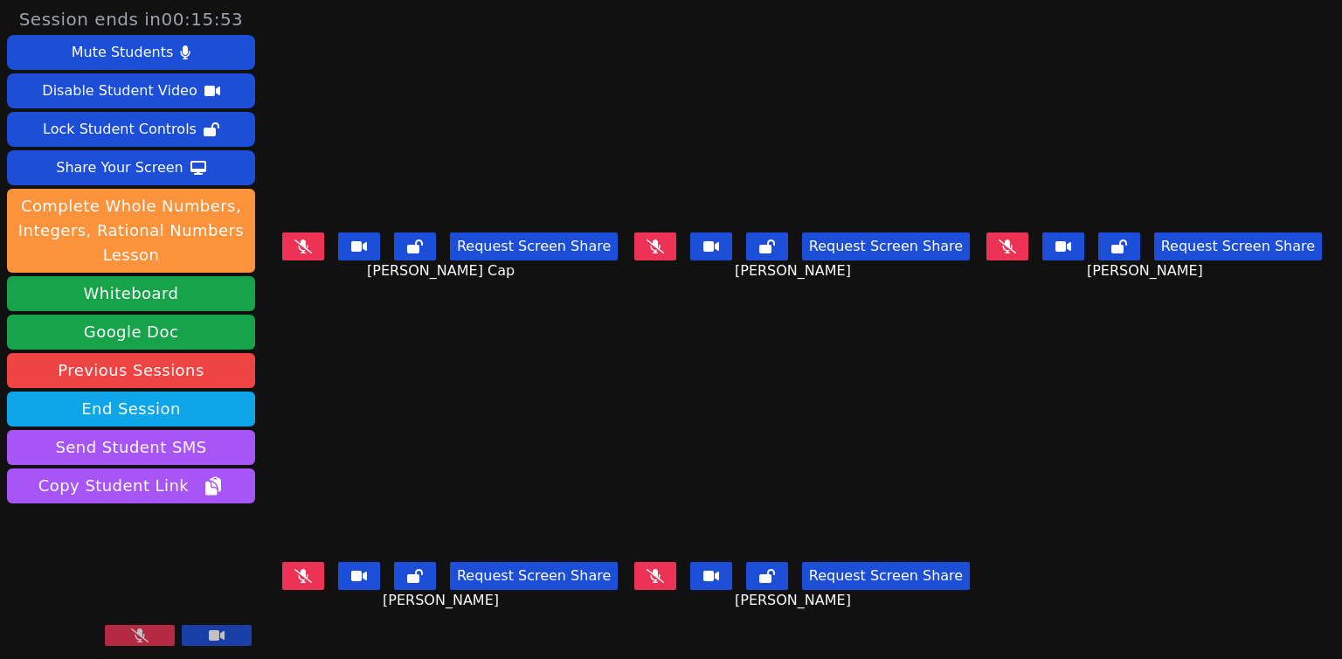
click at [138, 637] on icon at bounding box center [139, 635] width 17 height 14
